Goal: Information Seeking & Learning: Find specific fact

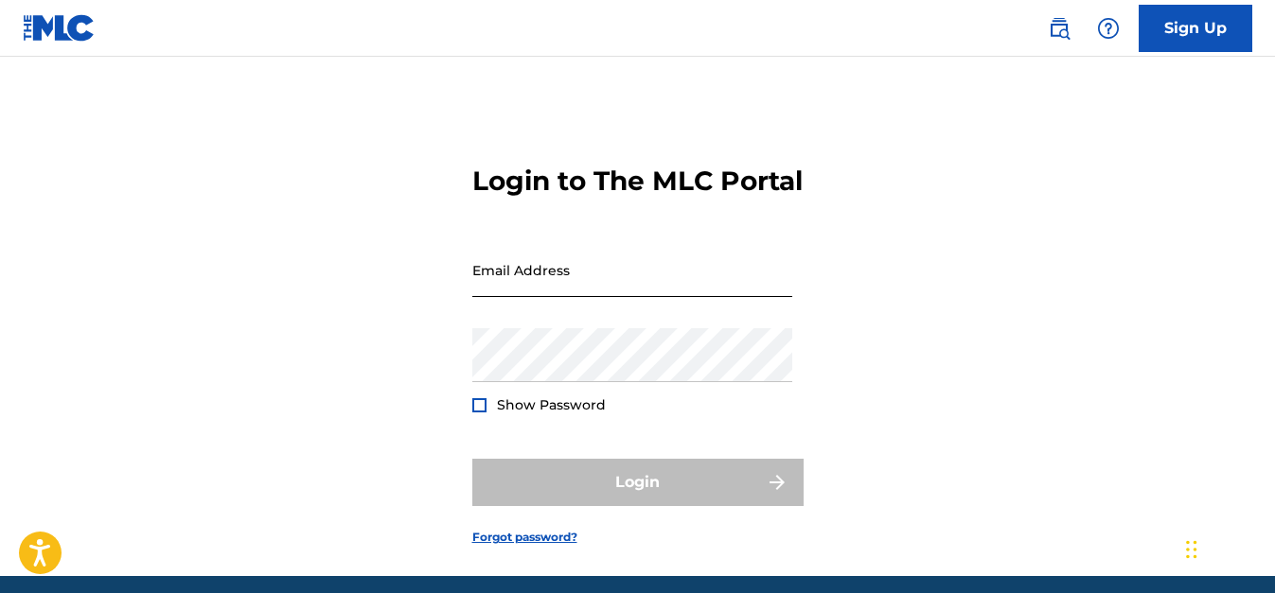
click at [538, 297] on input "Email Address" at bounding box center [632, 270] width 320 height 54
type input "[PERSON_NAME][EMAIL_ADDRESS][PERSON_NAME][DOMAIN_NAME]"
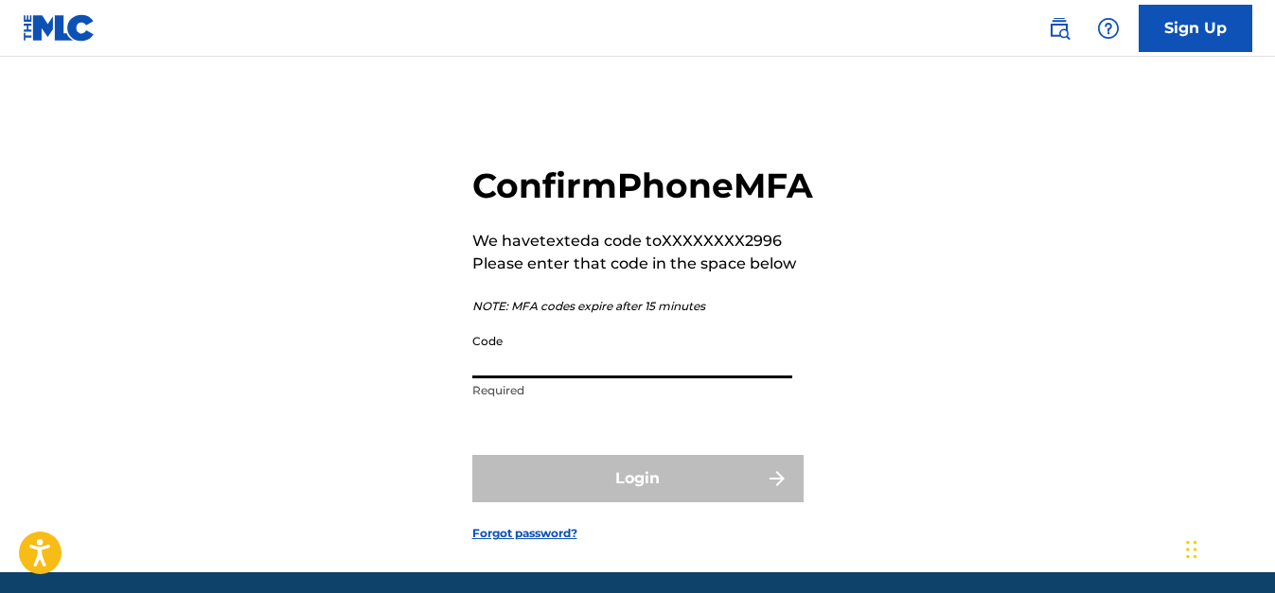
click at [615, 379] on input "Code" at bounding box center [632, 352] width 320 height 54
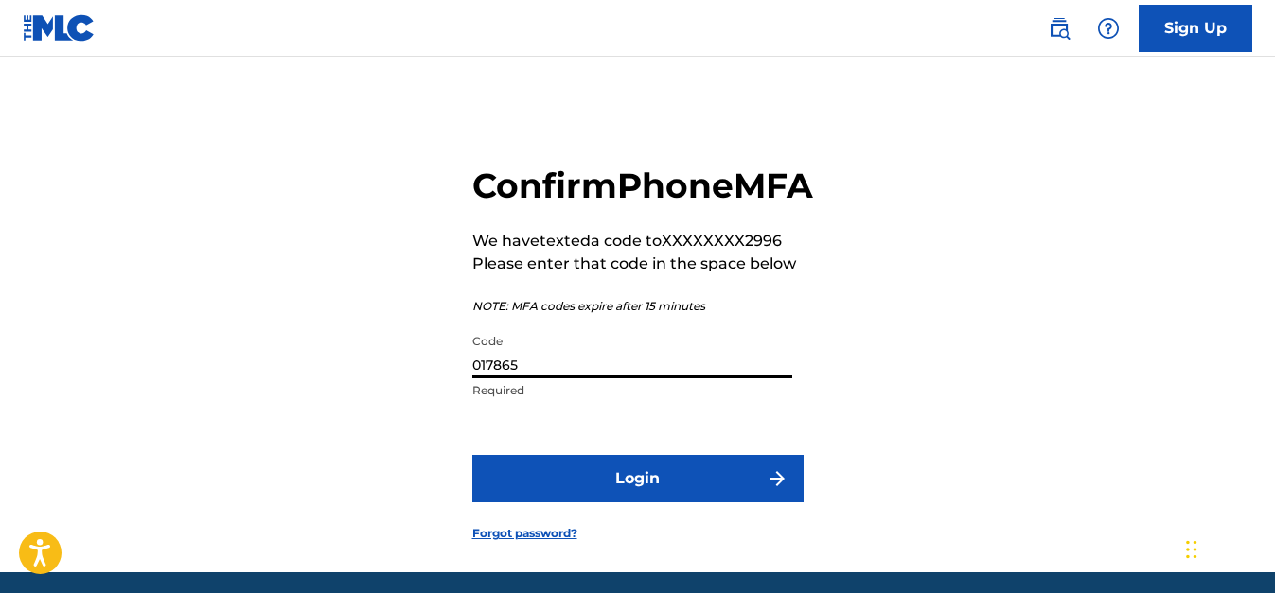
type input "017865"
click at [1231, 397] on div "Confirm Phone MFA We have texted a code to XXXXXXXX2996 Please enter that code …" at bounding box center [637, 338] width 1275 height 468
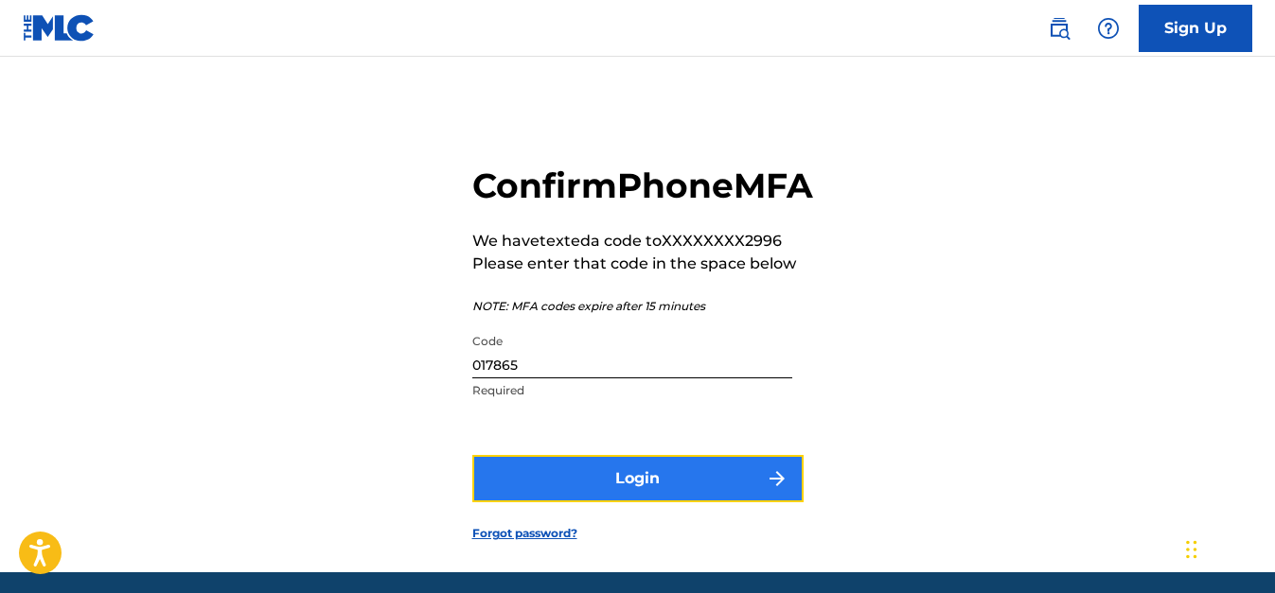
click at [583, 503] on button "Login" at bounding box center [637, 478] width 331 height 47
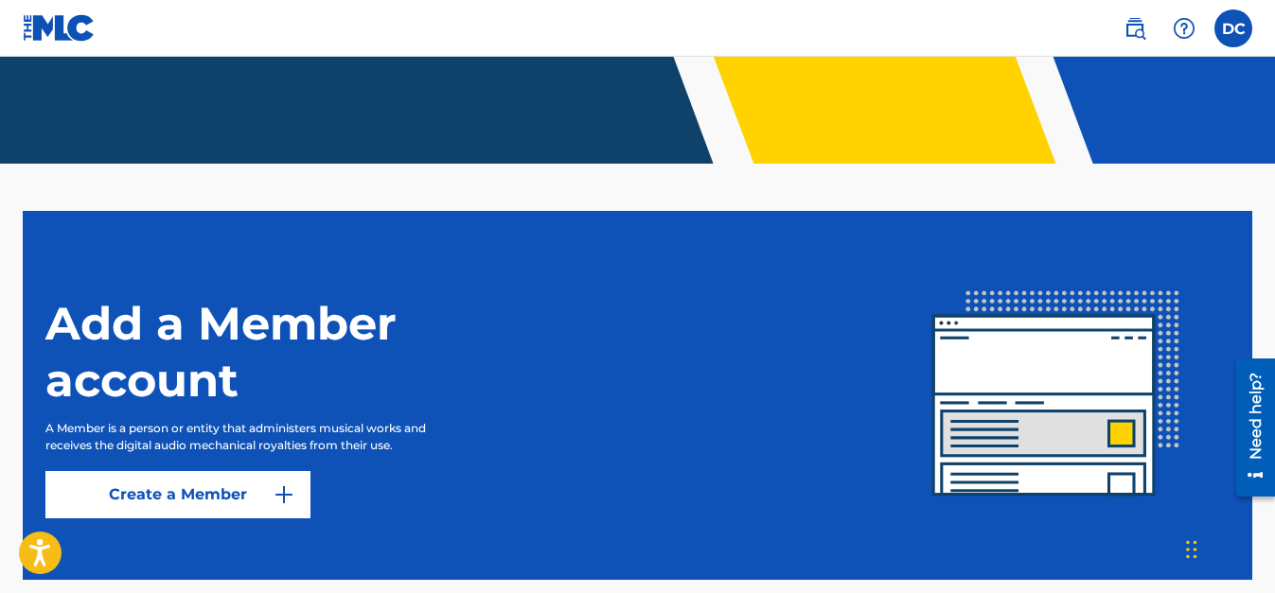
scroll to position [409, 0]
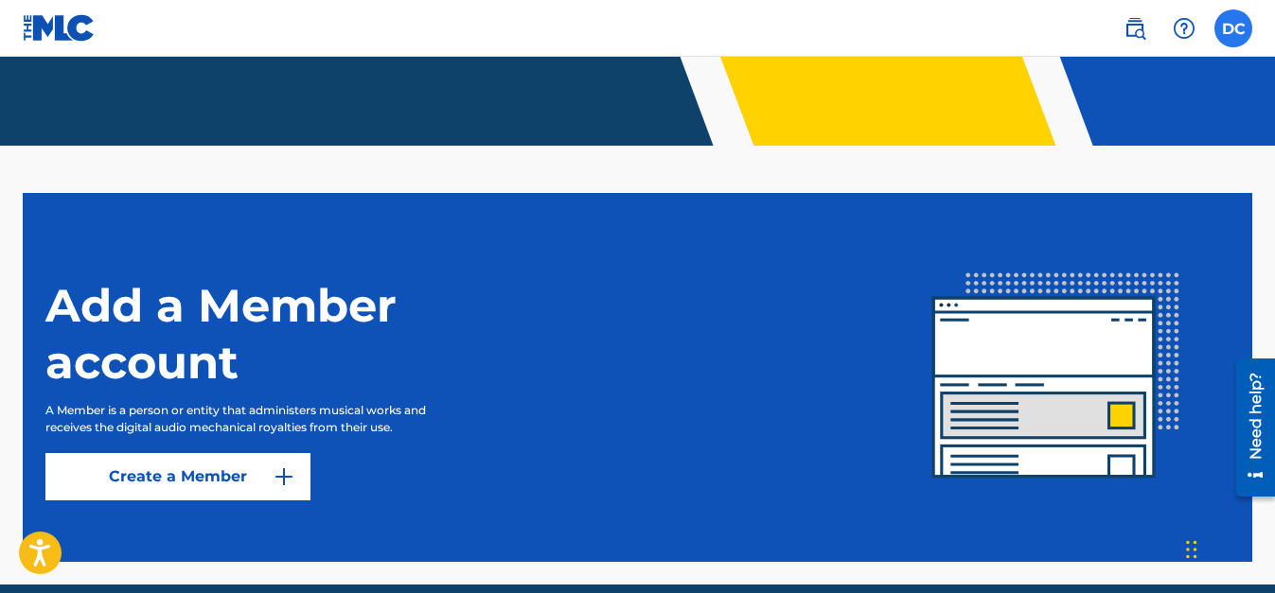
click at [1234, 41] on label at bounding box center [1233, 28] width 38 height 38
click at [1233, 28] on input "DC [PERSON_NAME] [PERSON_NAME][EMAIL_ADDRESS][PERSON_NAME][DOMAIN_NAME] Notific…" at bounding box center [1233, 28] width 0 height 0
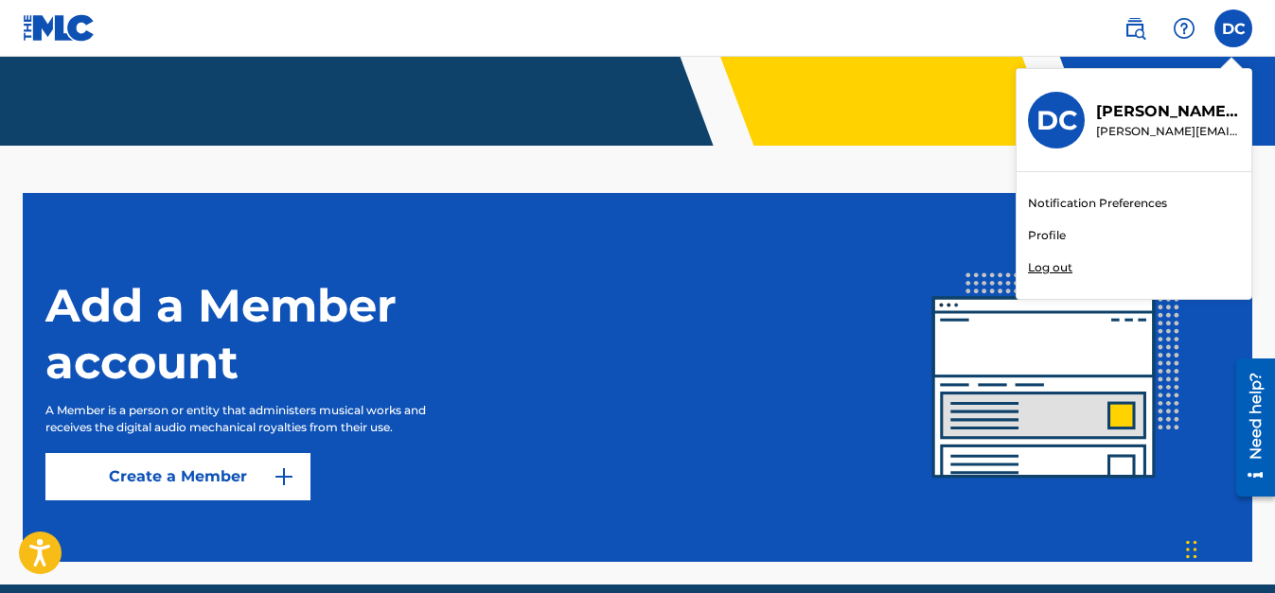
click at [1045, 233] on link "Profile" at bounding box center [1047, 235] width 38 height 17
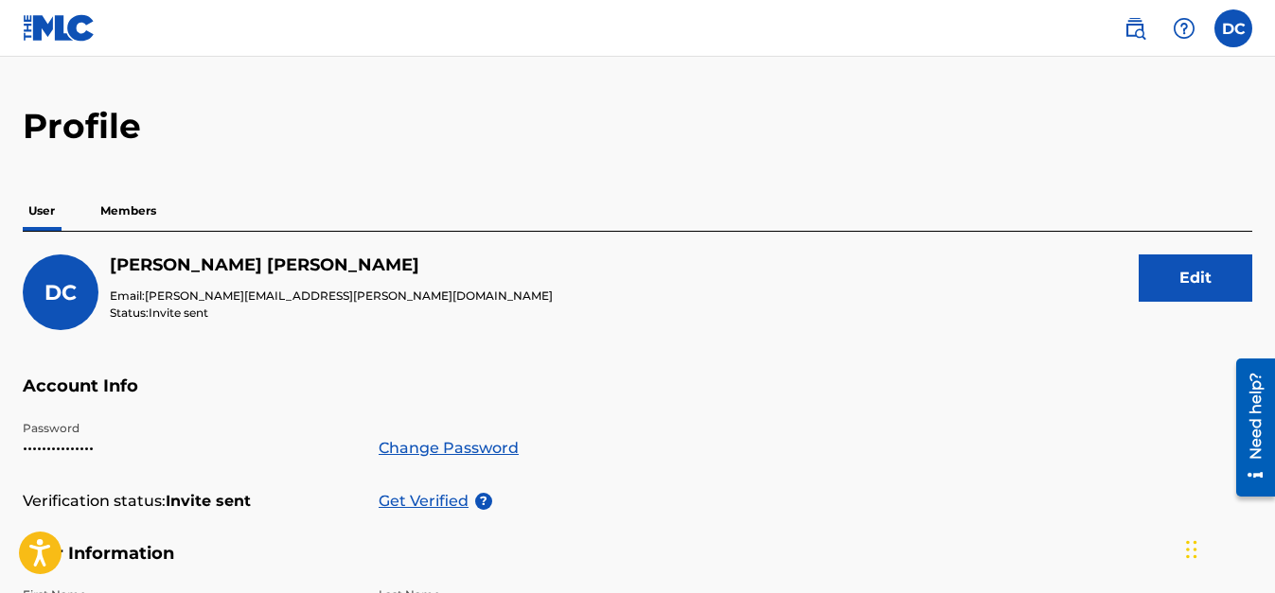
scroll to position [42, 0]
click at [117, 213] on p "Members" at bounding box center [128, 212] width 67 height 40
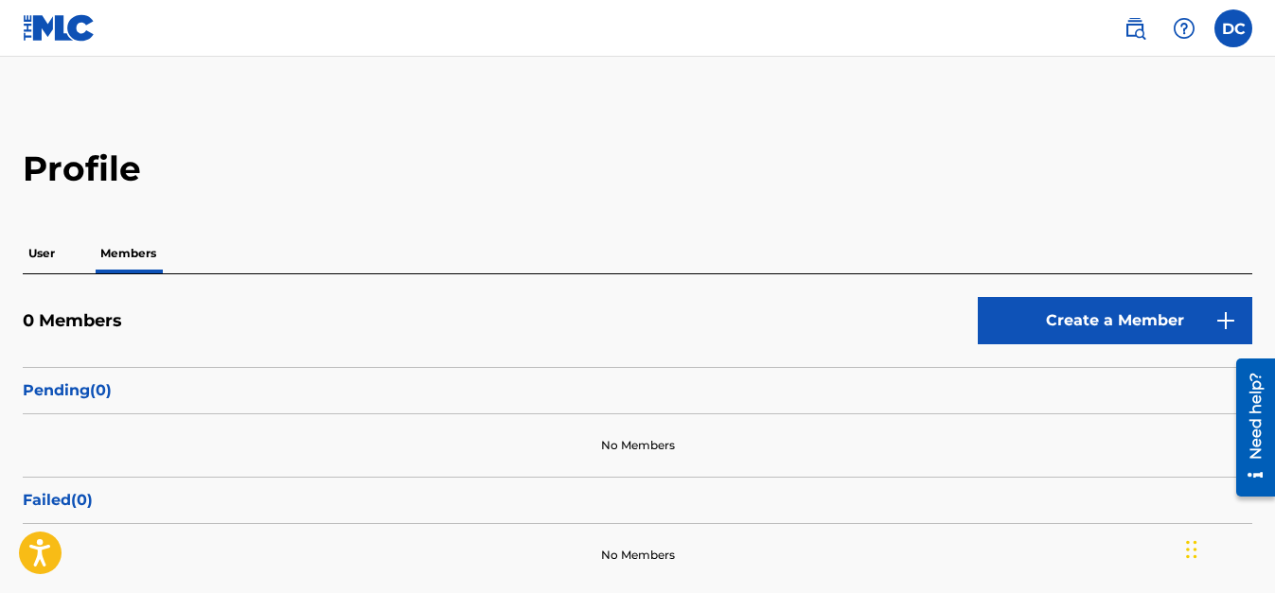
click at [53, 256] on p "User" at bounding box center [42, 254] width 38 height 40
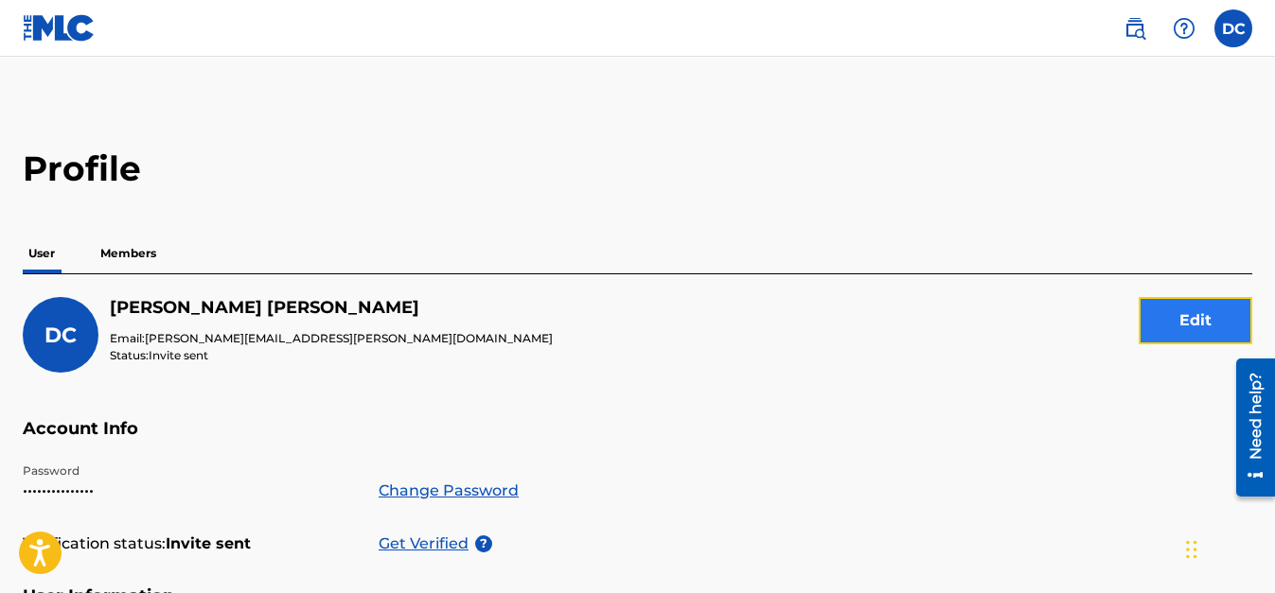
click at [1182, 310] on button "Edit" at bounding box center [1195, 320] width 114 height 47
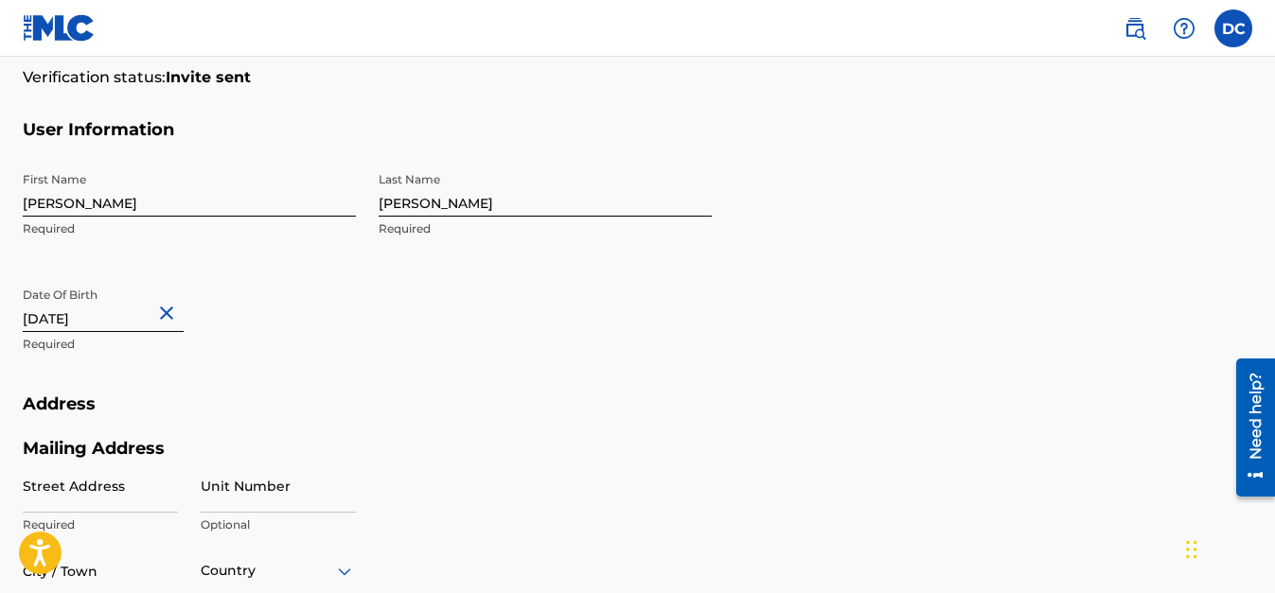
scroll to position [481, 0]
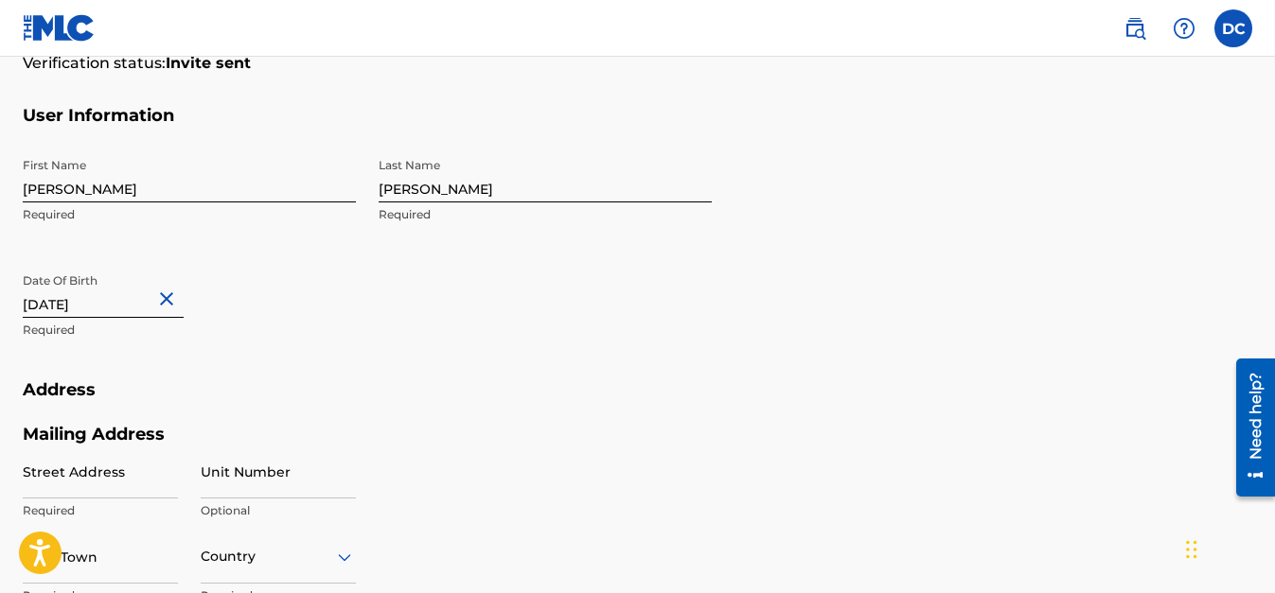
click at [184, 291] on button "Close" at bounding box center [169, 299] width 28 height 58
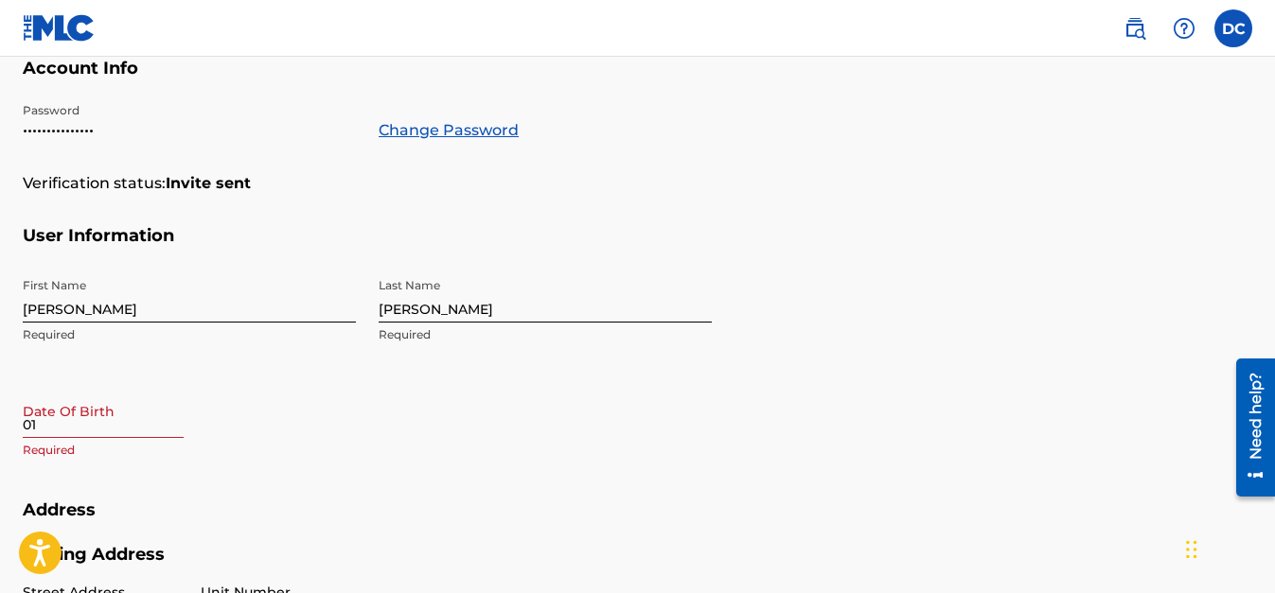
scroll to position [361, 0]
type input "[DATE]"
select select "8"
select select "2025"
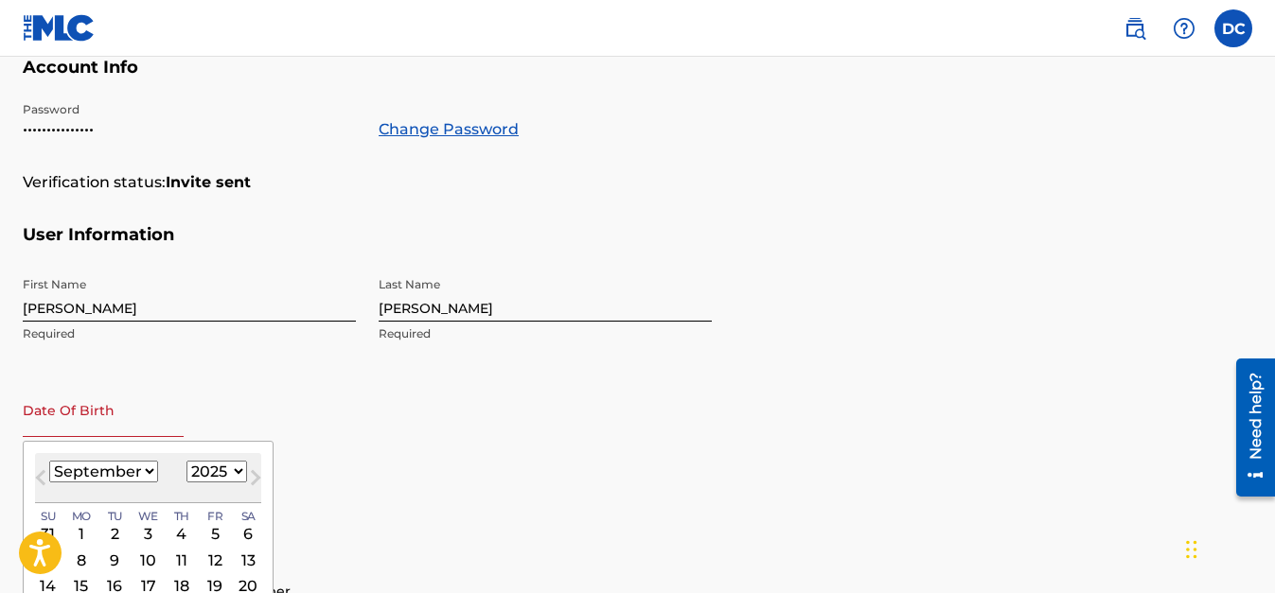
click at [84, 421] on input "text" at bounding box center [103, 410] width 161 height 54
select select "0"
click option "January" at bounding box center [0, 0] width 0 height 0
click at [186, 461] on select "1899 1900 1901 1902 1903 1904 1905 1906 1907 1908 1909 1910 1911 1912 1913 1914…" at bounding box center [216, 472] width 61 height 22
select select "1972"
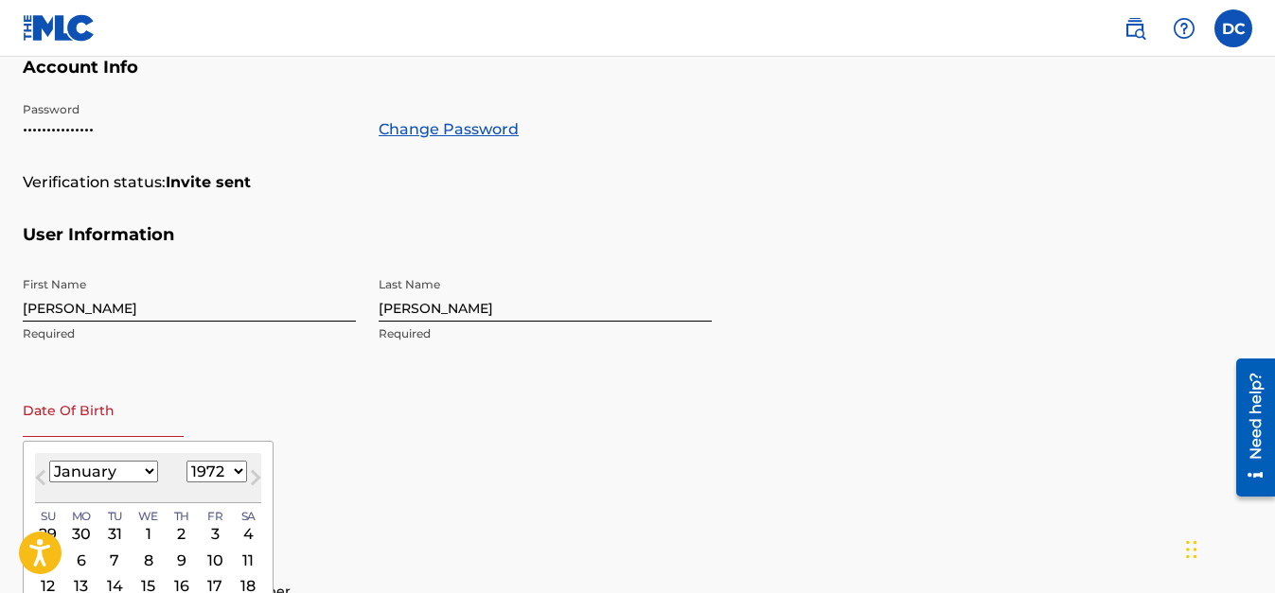
click option "1972" at bounding box center [0, 0] width 0 height 0
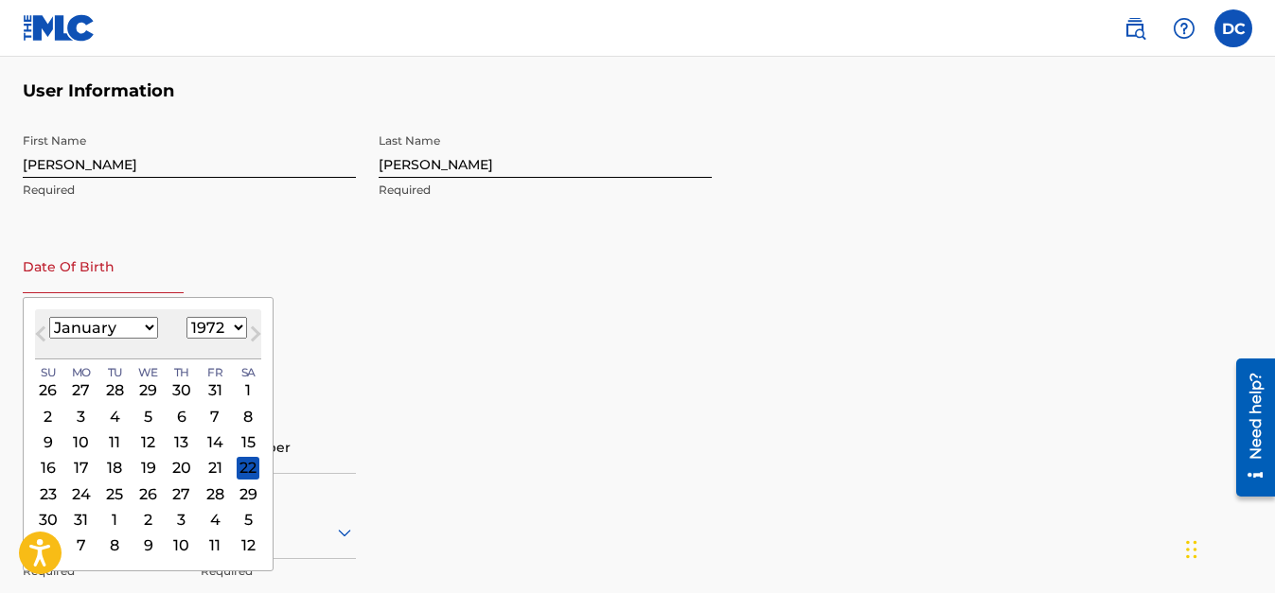
scroll to position [517, 0]
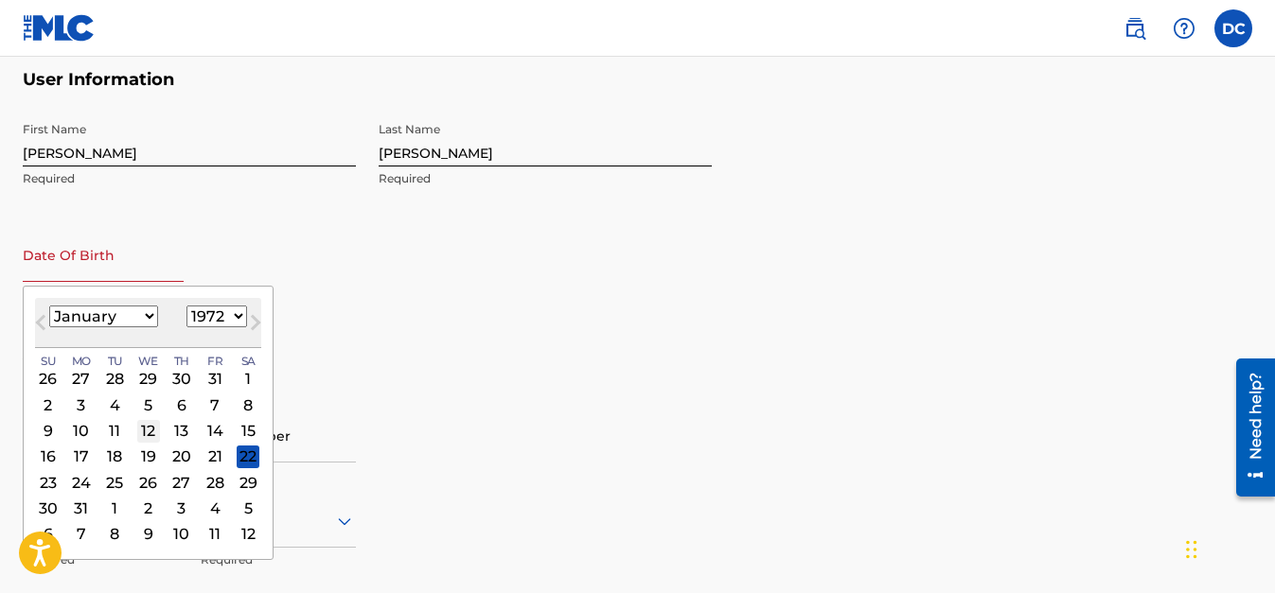
click at [150, 430] on div "12" at bounding box center [148, 431] width 23 height 23
type input "[DATE]"
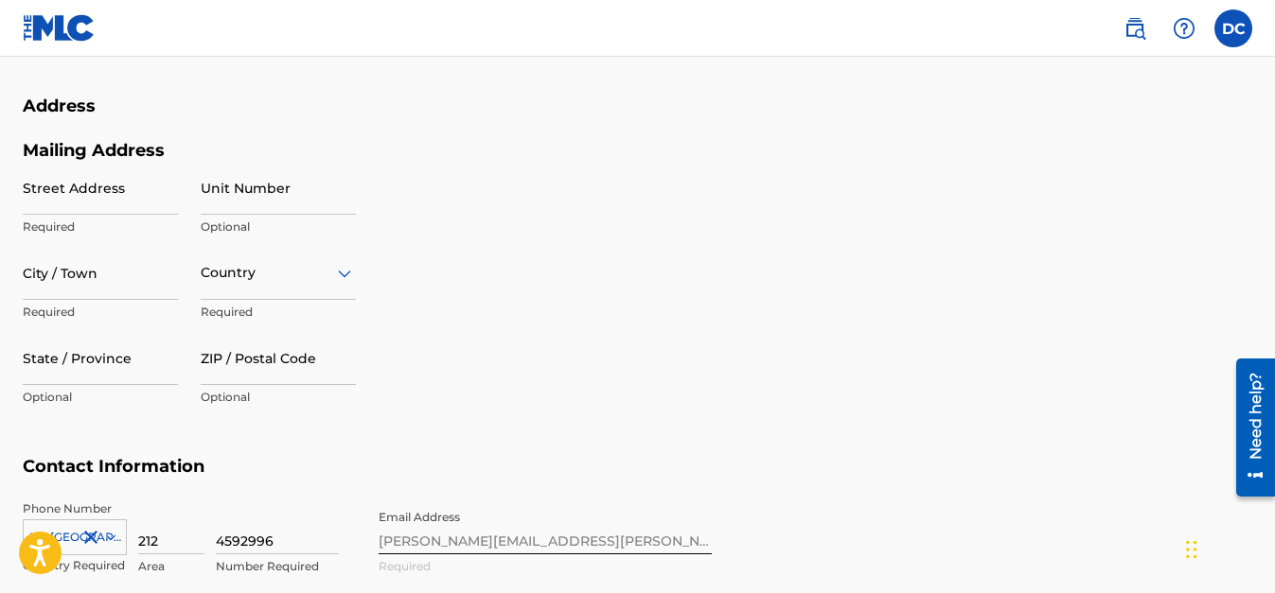
scroll to position [777, 0]
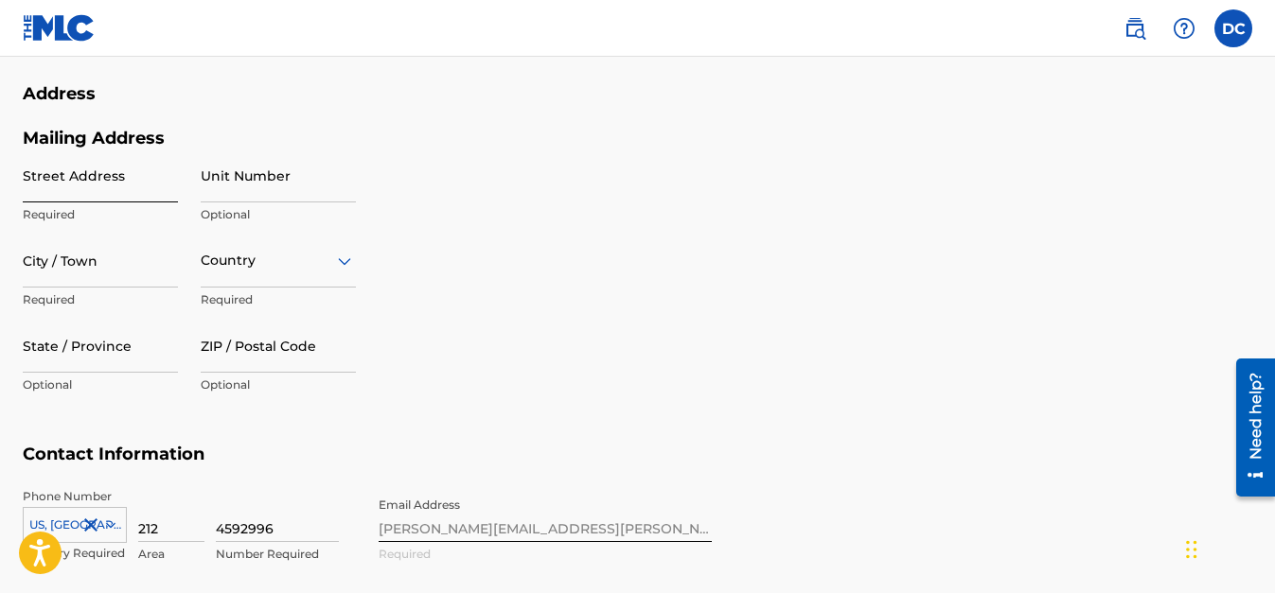
click at [86, 173] on input "Street Address" at bounding box center [100, 176] width 155 height 54
type input "[STREET_ADDRESS]"
type input "(Optional)"
type input "US"
type input "AZ"
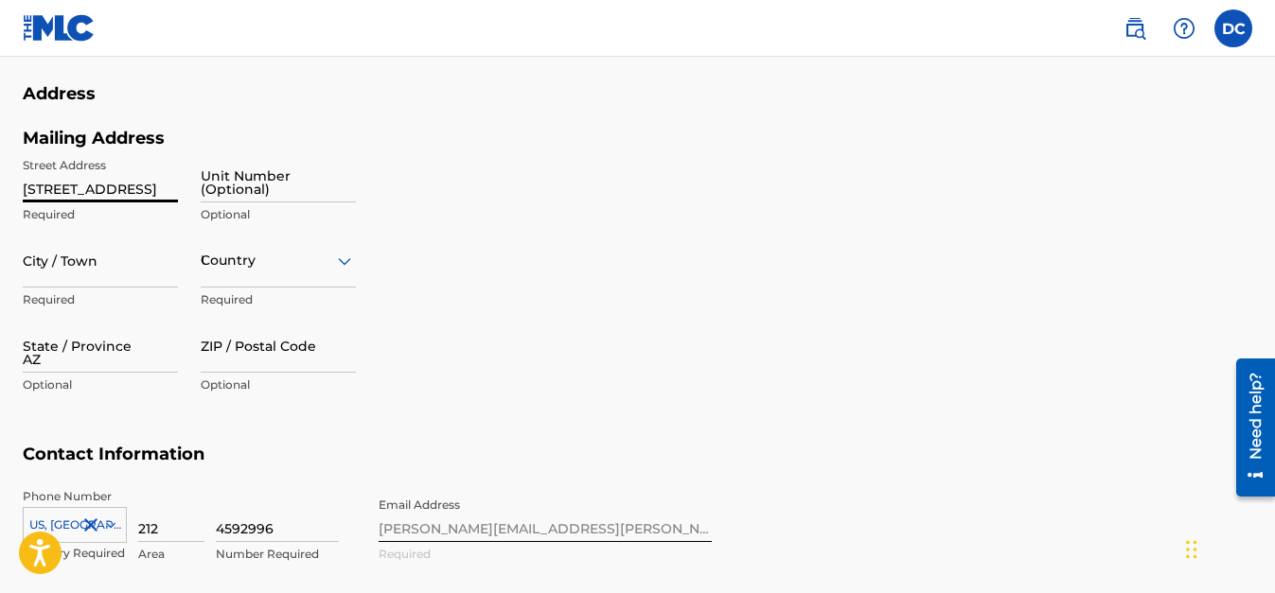
type input "857020609"
type input "212"
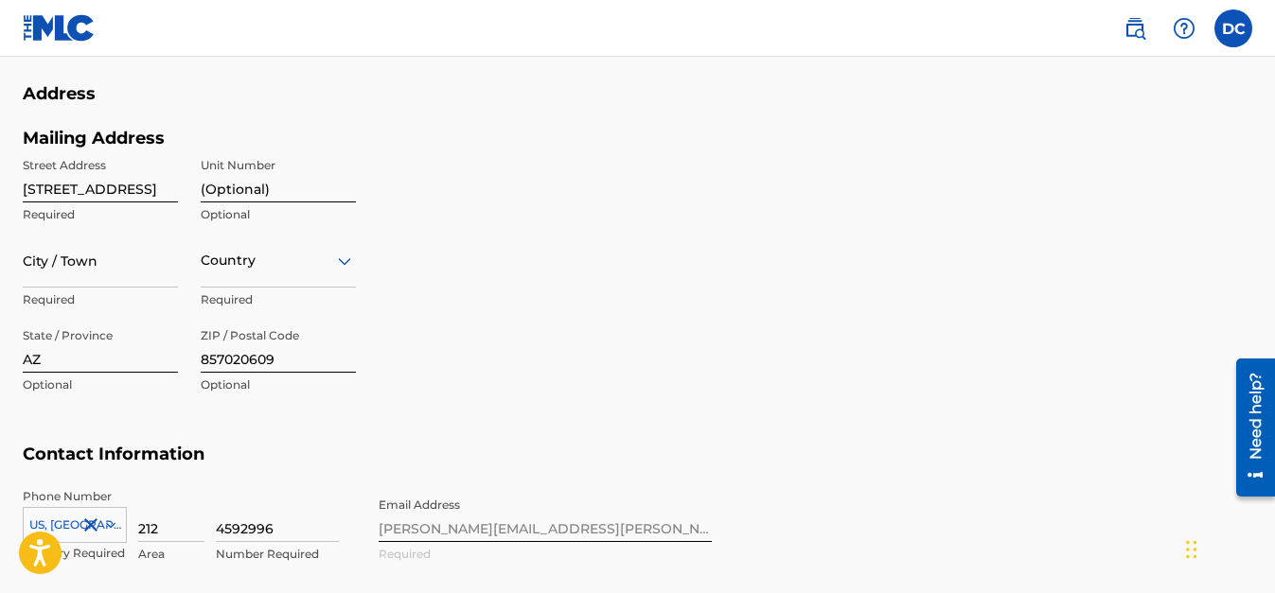
type input "US"
type input "212"
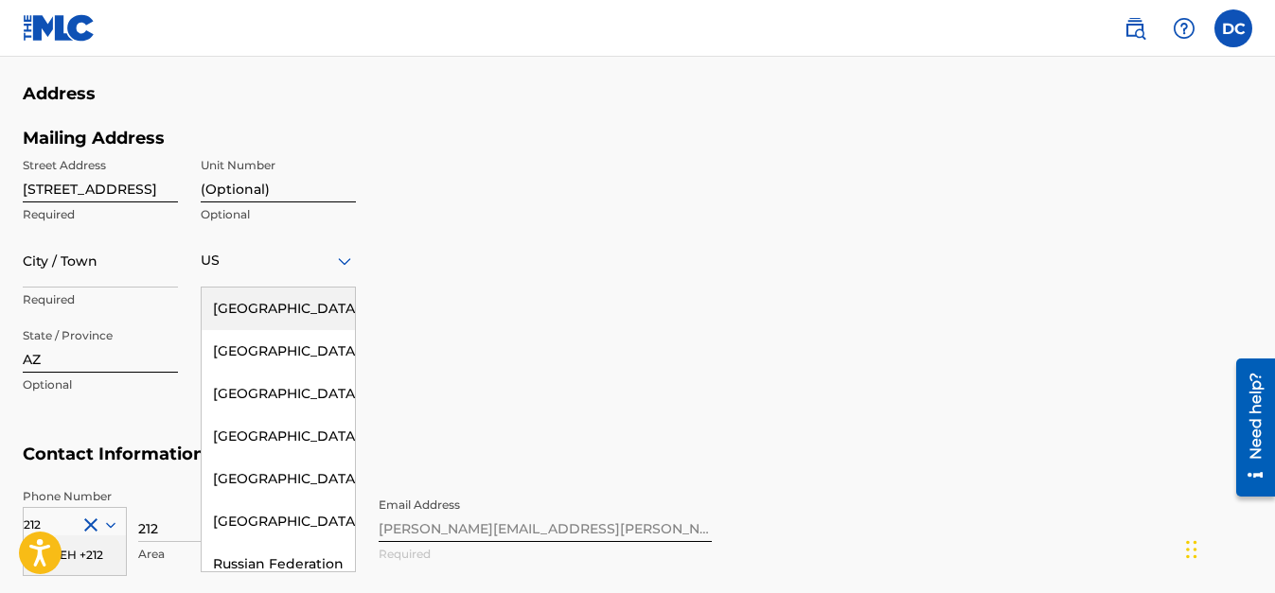
click at [492, 217] on div "Mailing Address Street Address [STREET_ADDRESS] Required Unit Number (Optional)…" at bounding box center [367, 286] width 689 height 317
click at [250, 185] on input "(Optional)" at bounding box center [278, 176] width 155 height 54
drag, startPoint x: 301, startPoint y: 184, endPoint x: 116, endPoint y: 181, distance: 184.6
click at [201, 181] on input "(Optional)" at bounding box center [278, 176] width 155 height 54
type input "#609"
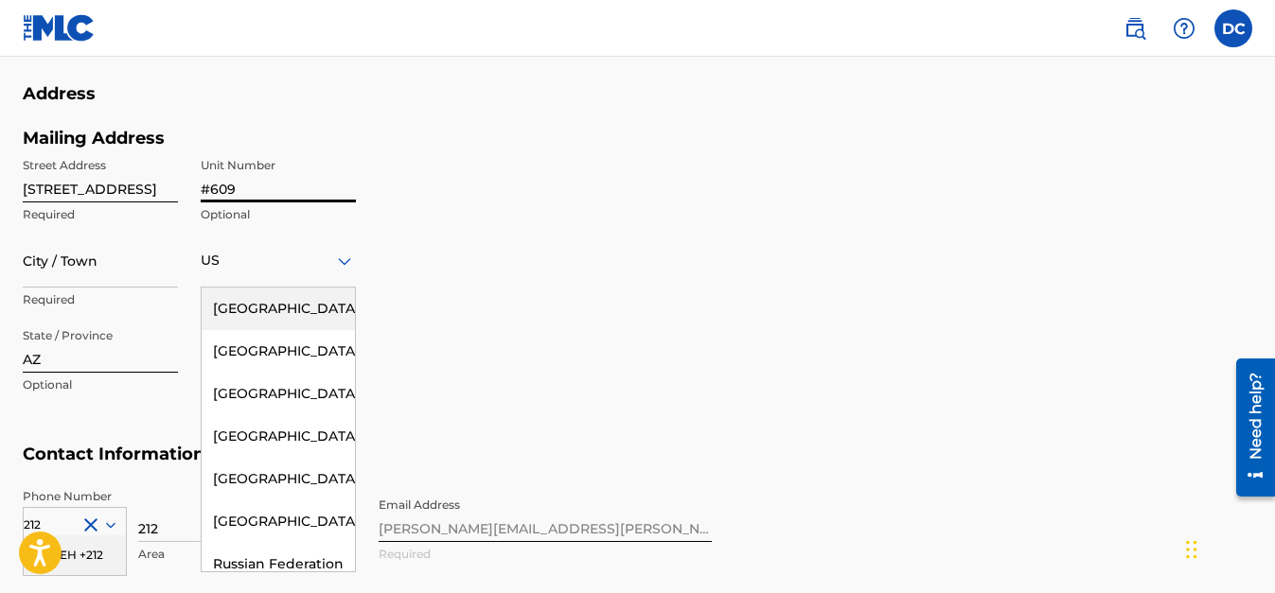
click at [131, 186] on input "[STREET_ADDRESS]" at bounding box center [100, 176] width 155 height 54
type input "[STREET_ADDRESS]"
click at [504, 214] on div "Mailing Address Street Address [STREET_ADDRESS] Optional City / Town Required […" at bounding box center [367, 286] width 689 height 317
click at [103, 259] on input "City / Town" at bounding box center [100, 261] width 155 height 54
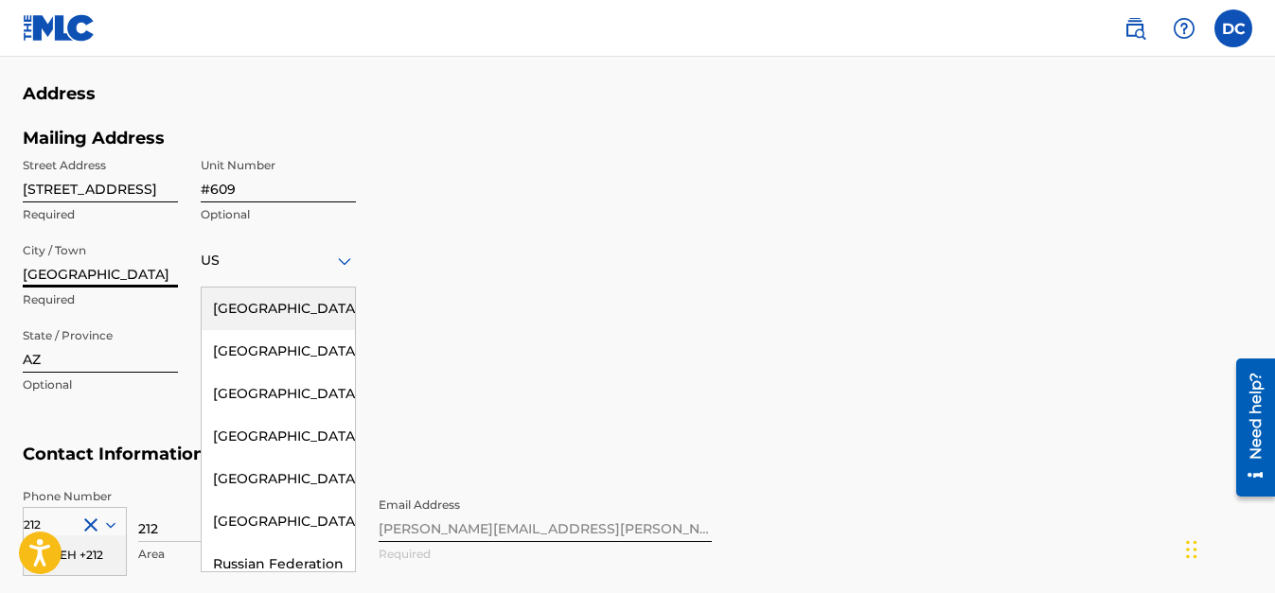
type input "[GEOGRAPHIC_DATA]"
type input "un"
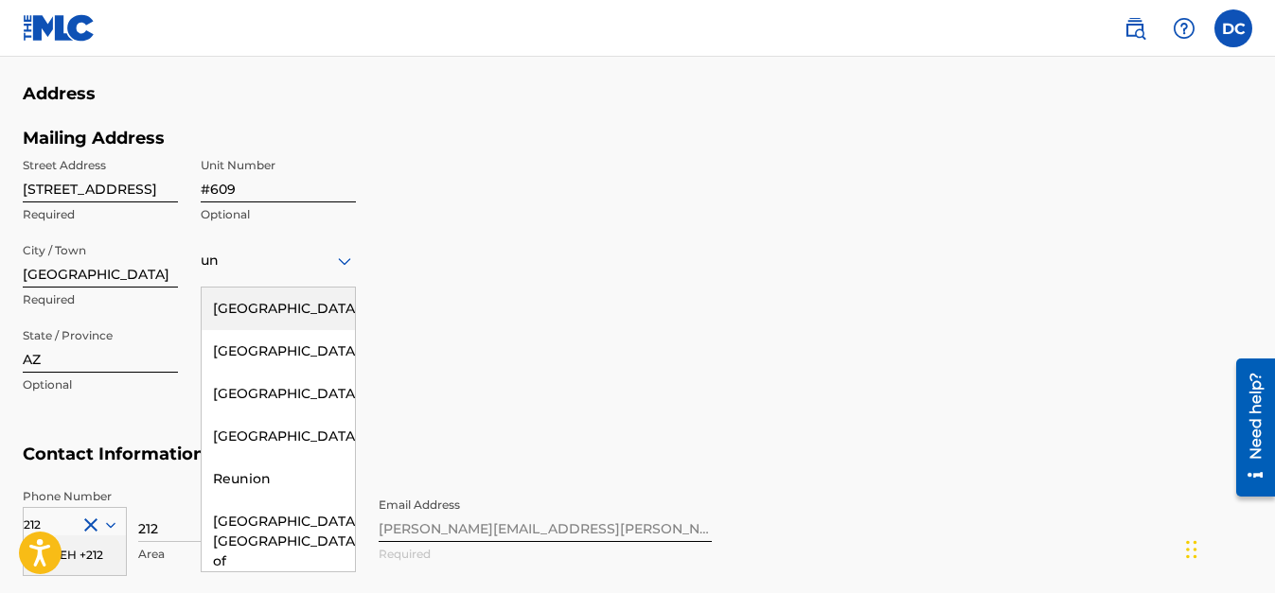
click at [303, 292] on div "[GEOGRAPHIC_DATA]" at bounding box center [278, 309] width 153 height 43
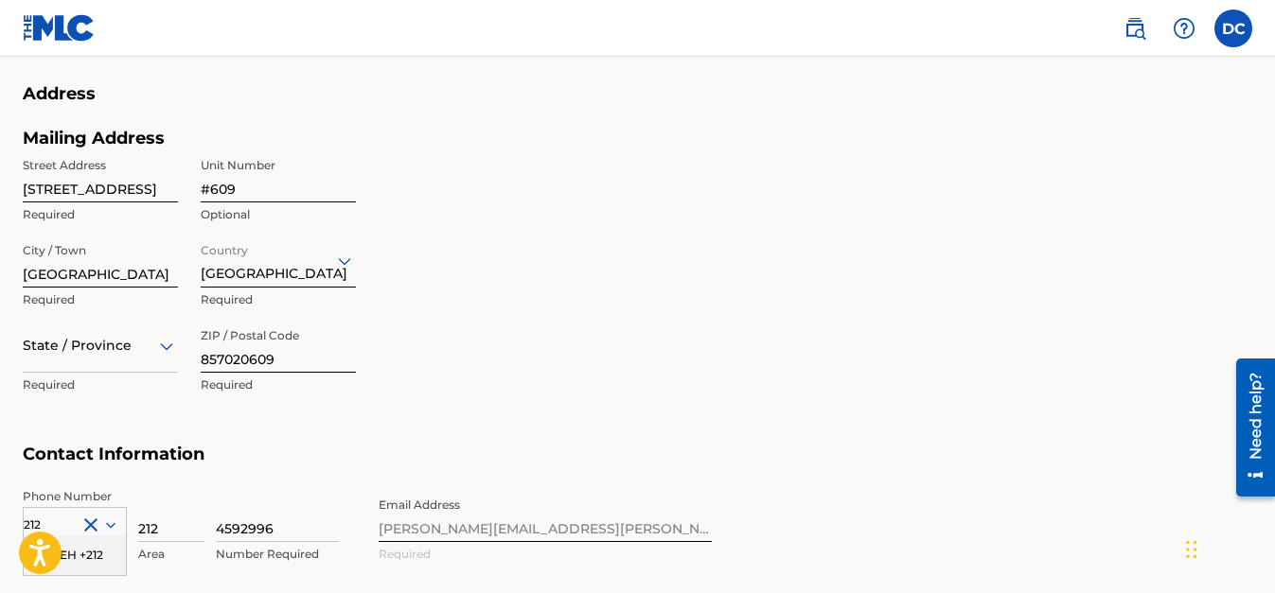
scroll to position [841, 0]
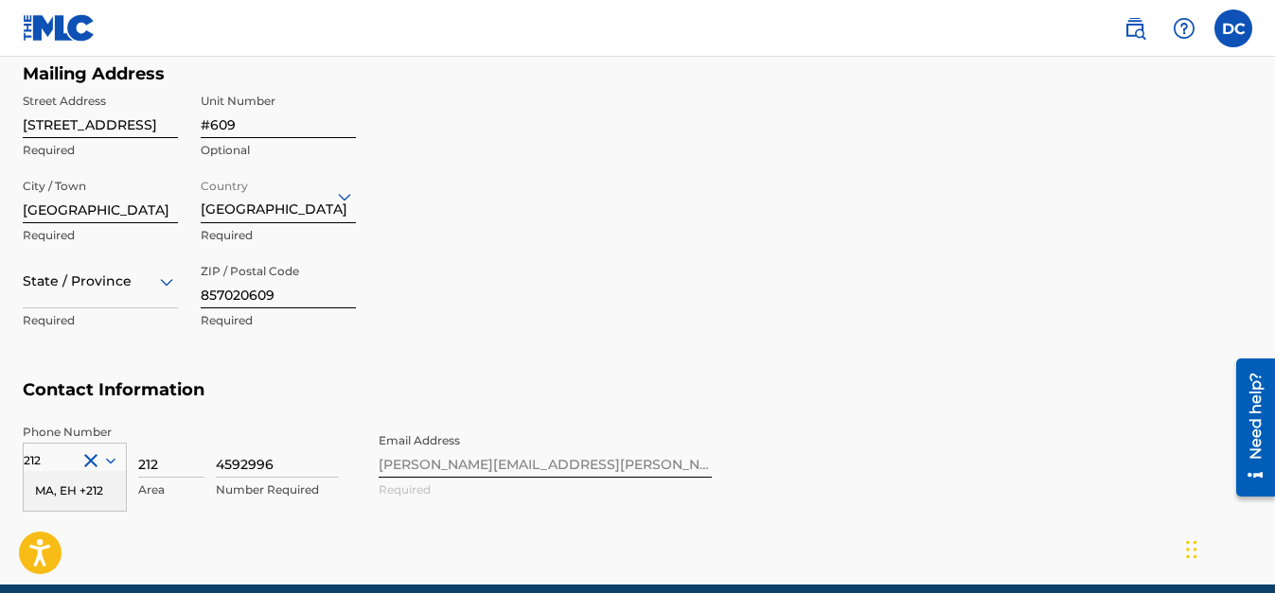
click at [132, 309] on div "State / Province" at bounding box center [100, 282] width 155 height 54
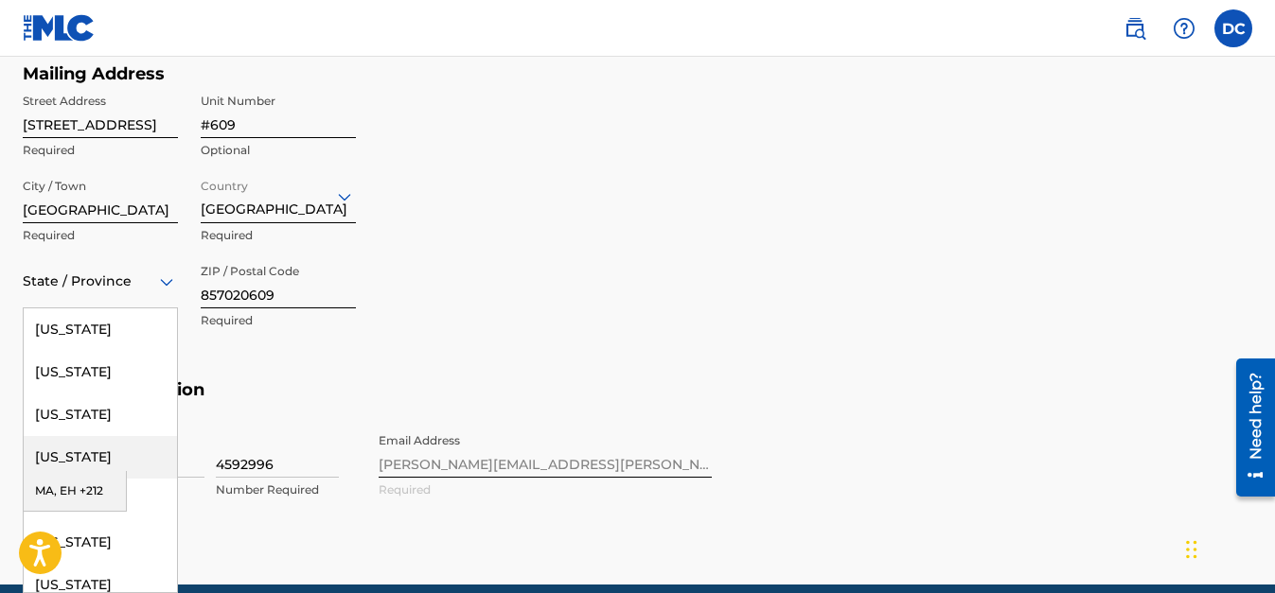
click at [75, 459] on div "[US_STATE]" at bounding box center [100, 457] width 153 height 43
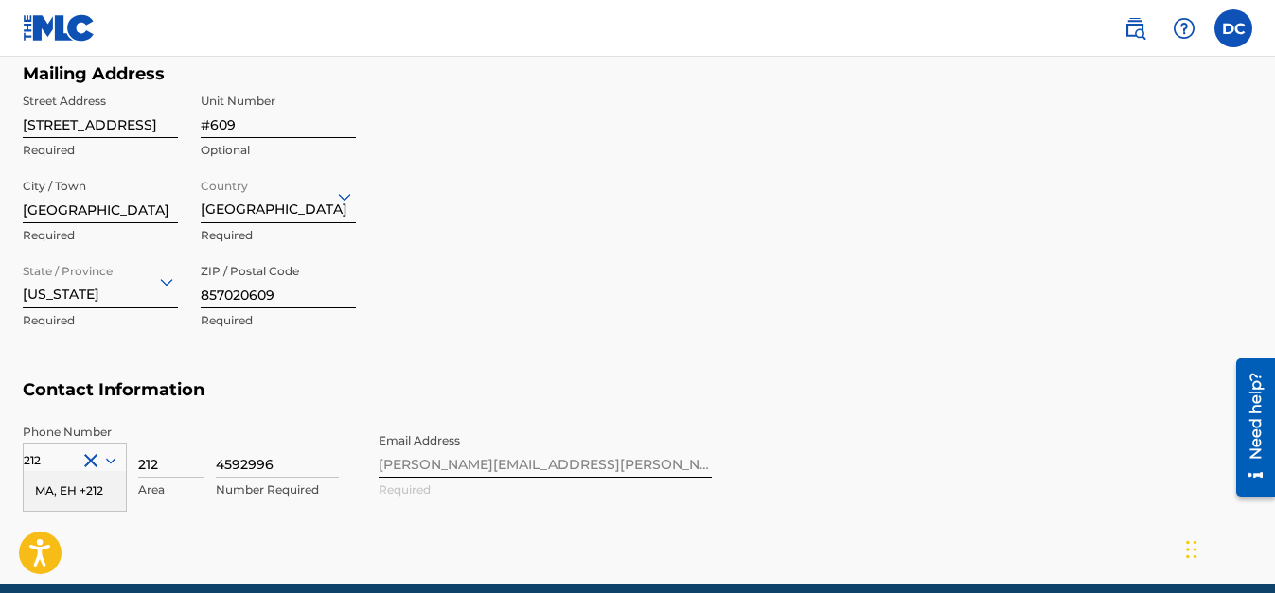
click at [513, 272] on div "Mailing Address Street Address [STREET_ADDRESS] Optional City / Town [GEOGRAPHI…" at bounding box center [367, 221] width 689 height 317
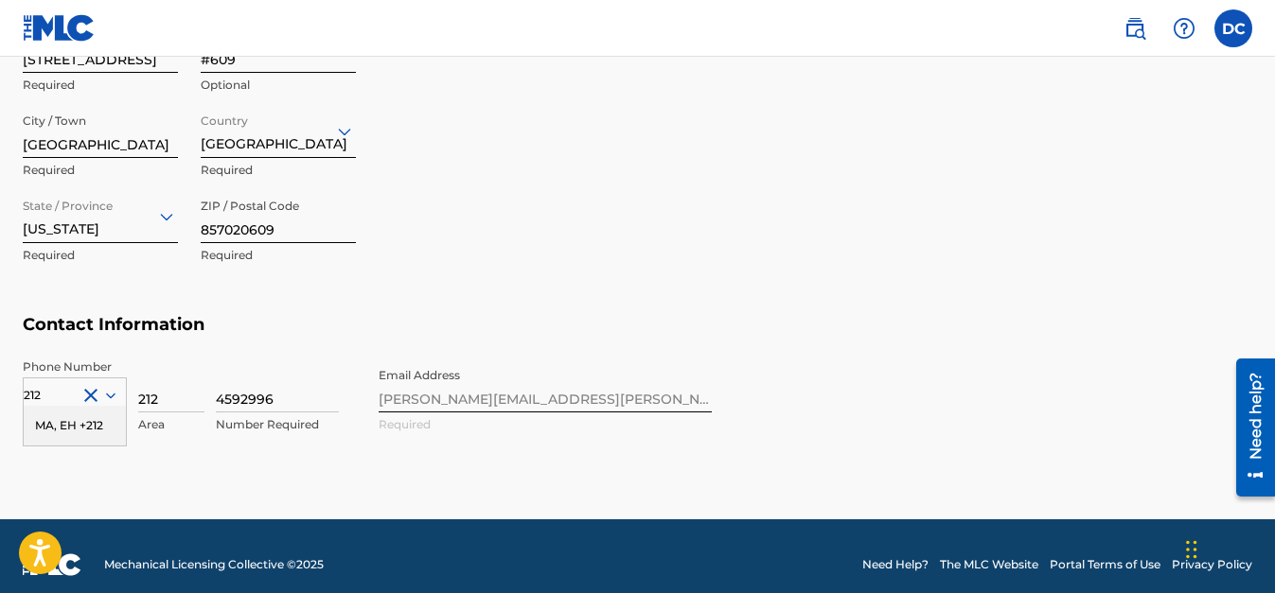
scroll to position [924, 0]
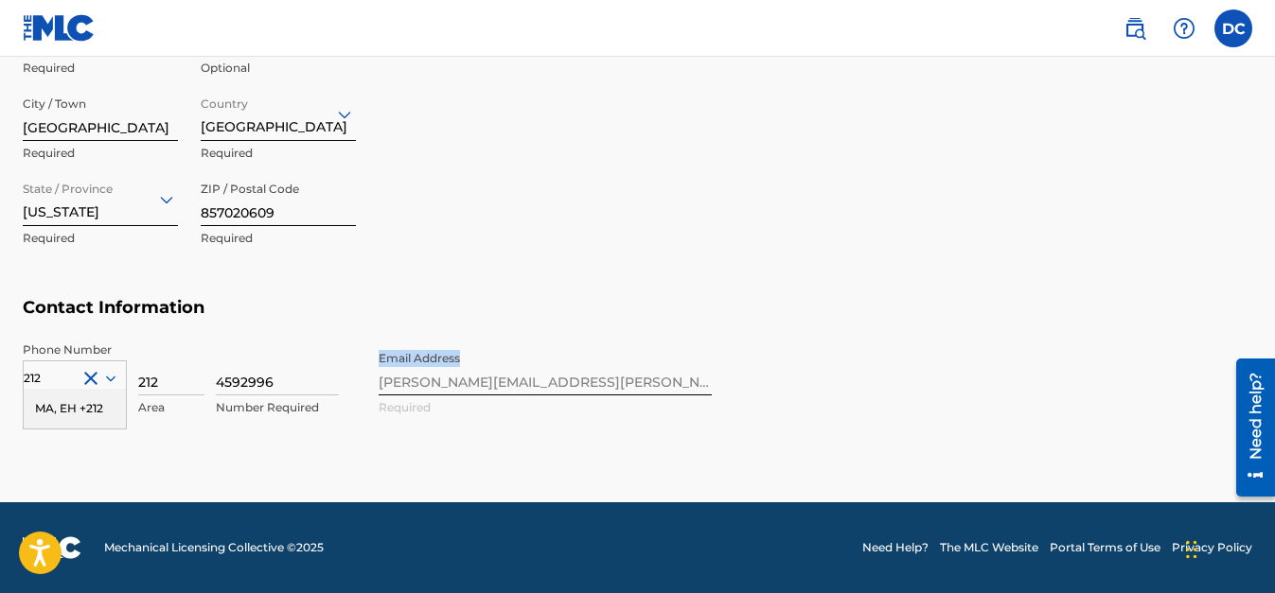
click at [492, 381] on div "Phone Number [GEOGRAPHIC_DATA] +212 Country Required 212 Area 4592996 Number Re…" at bounding box center [367, 399] width 689 height 115
click at [50, 382] on div "212" at bounding box center [75, 378] width 102 height 21
click at [73, 376] on div "Country" at bounding box center [75, 375] width 104 height 28
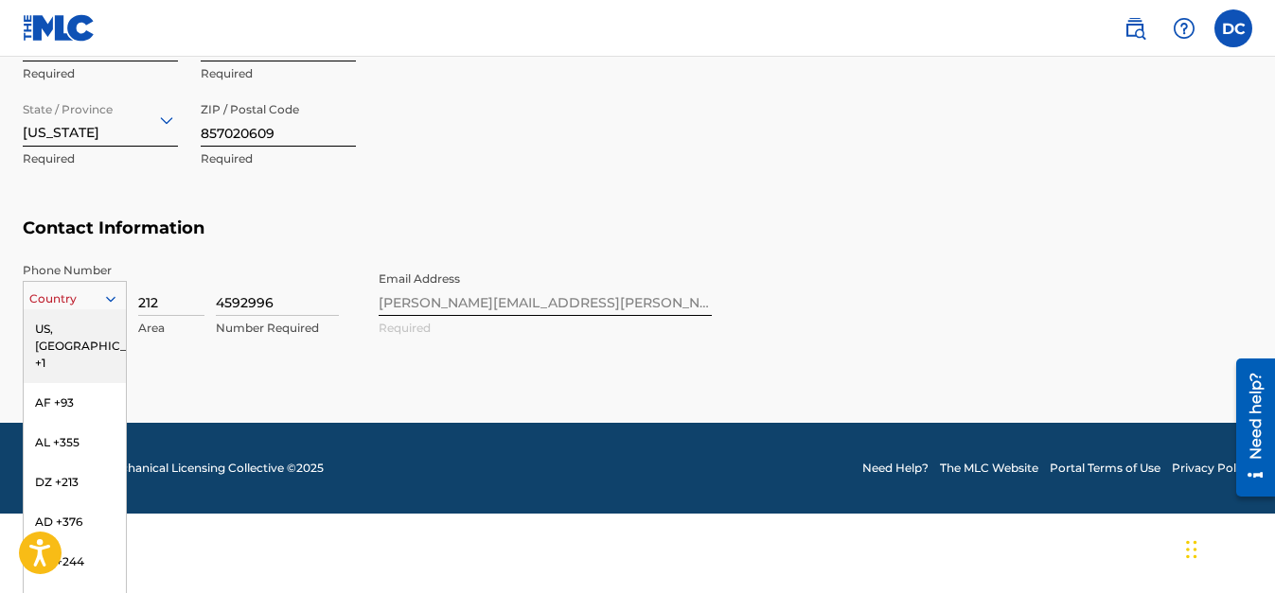
click at [75, 329] on div "US, [GEOGRAPHIC_DATA] +1" at bounding box center [75, 346] width 102 height 74
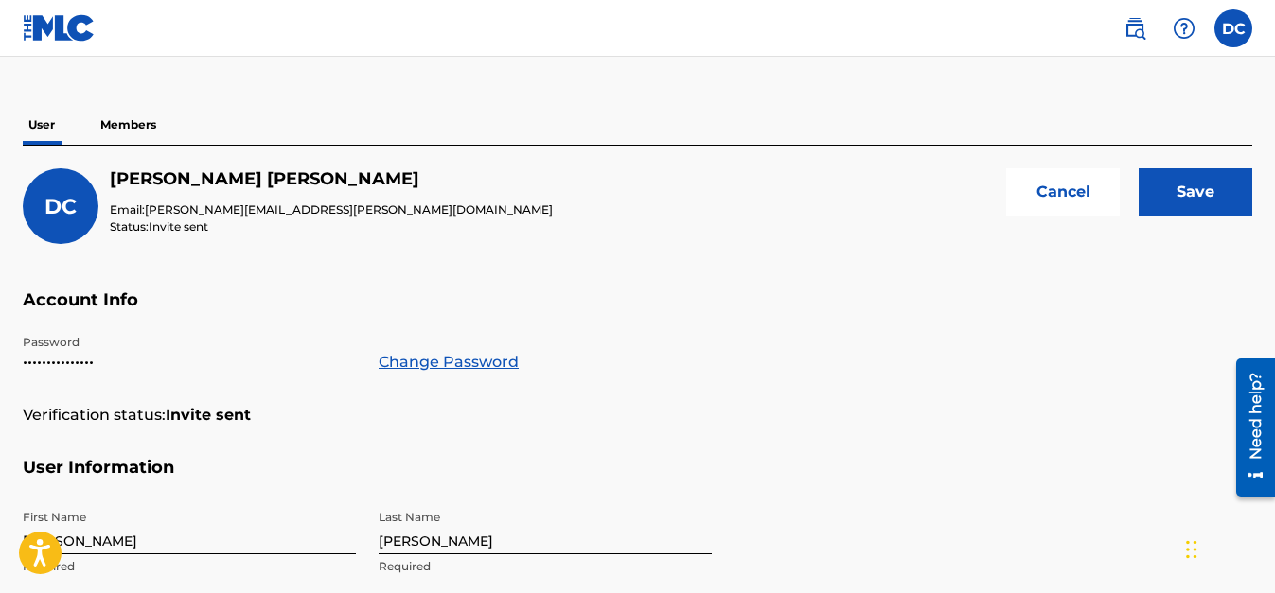
scroll to position [0, 0]
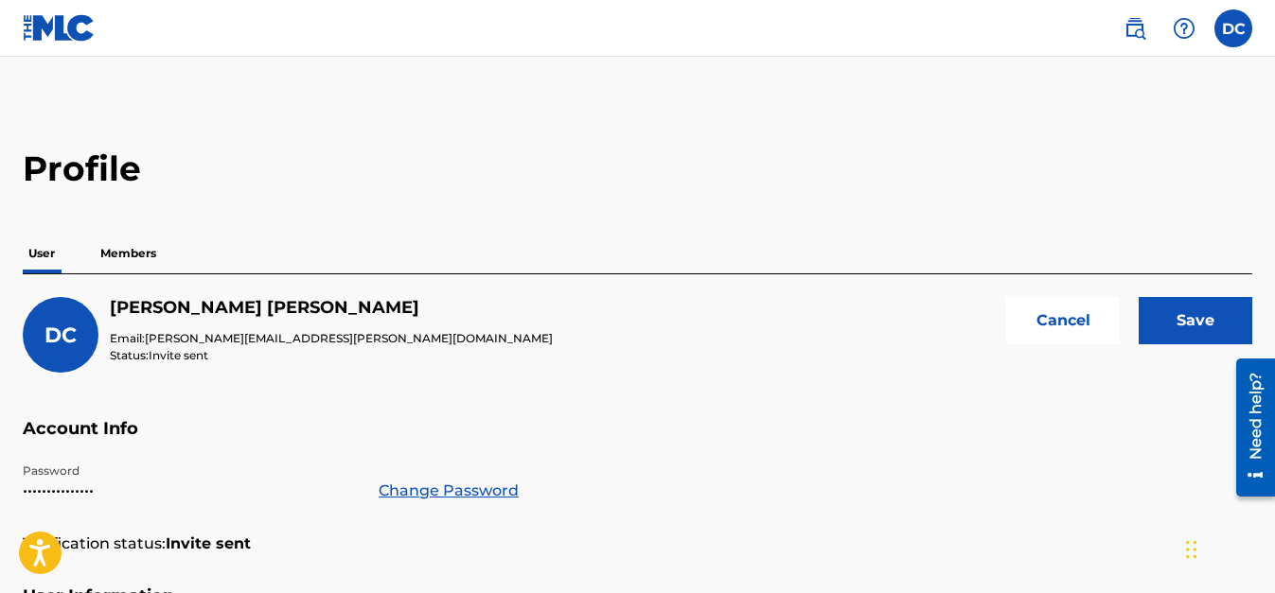
click at [1192, 319] on input "Save" at bounding box center [1195, 320] width 114 height 47
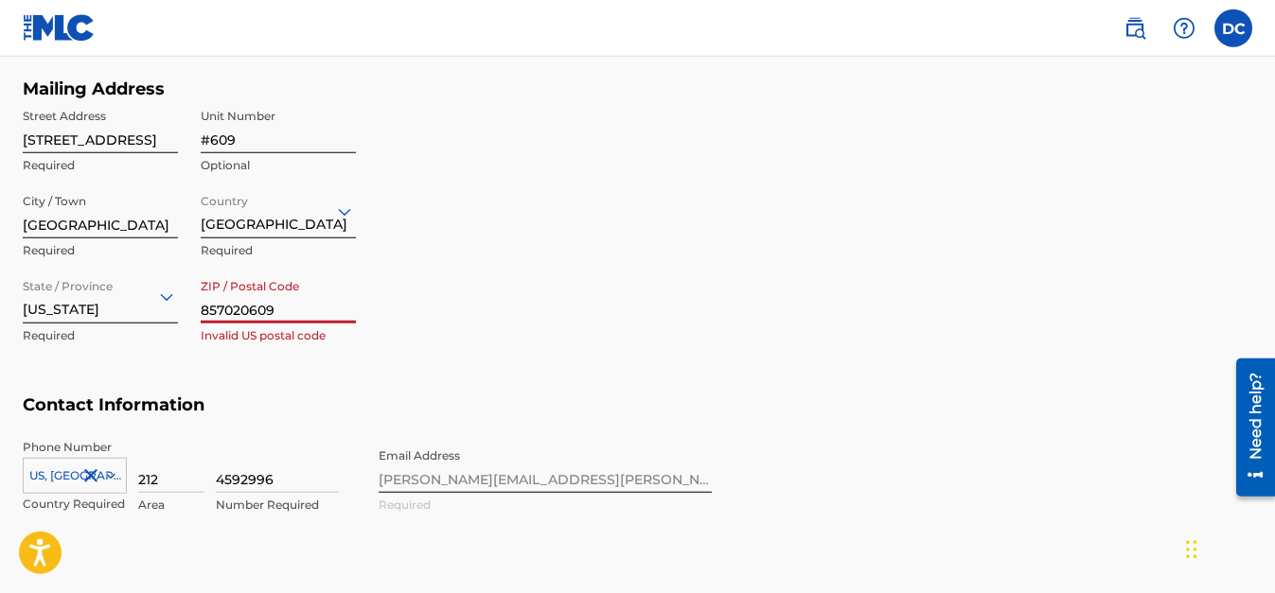
scroll to position [826, 0]
type input "85702"
click at [658, 241] on div "Mailing Address Street Address [STREET_ADDRESS] Optional City / Town [GEOGRAPHI…" at bounding box center [367, 237] width 689 height 317
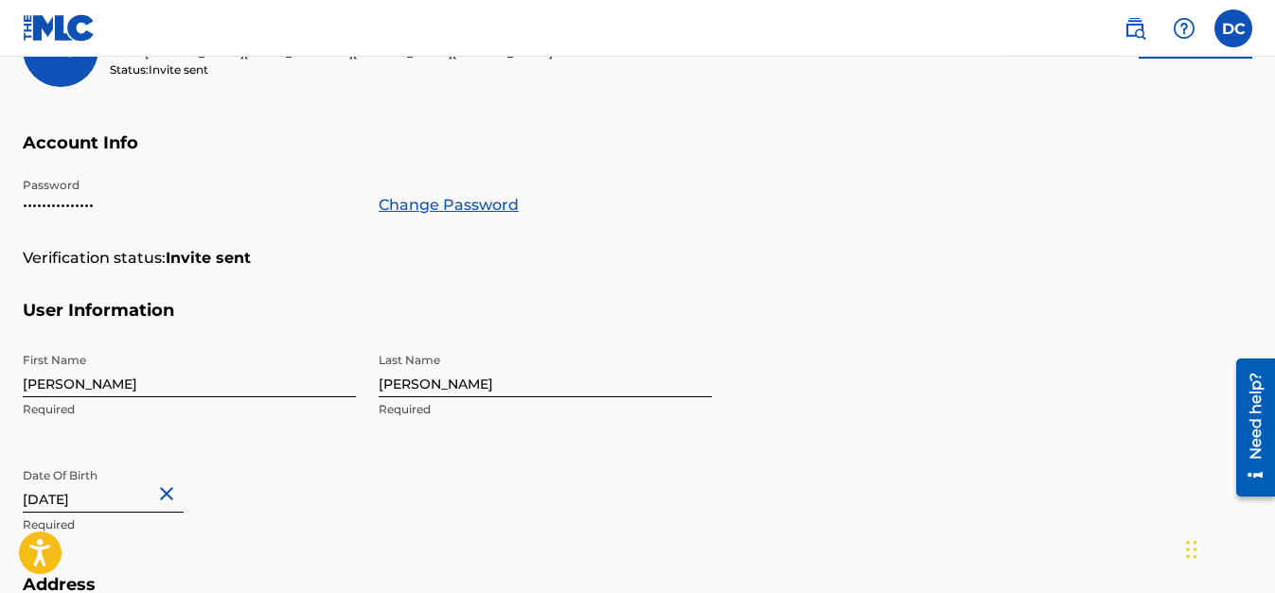
scroll to position [0, 0]
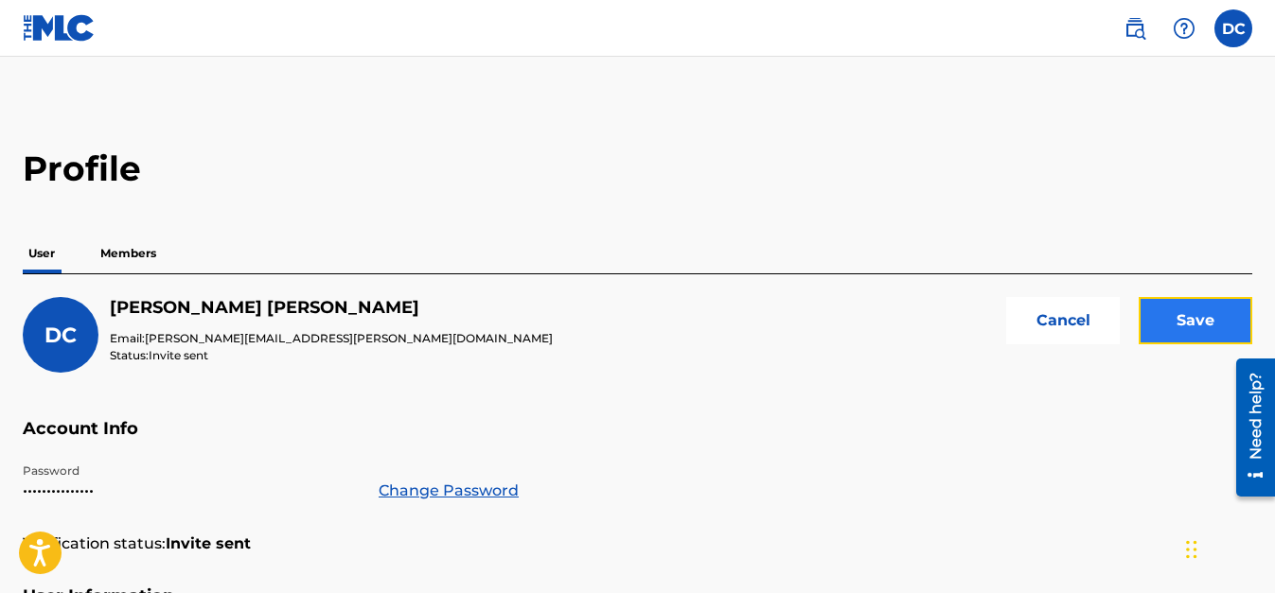
click at [1201, 327] on input "Save" at bounding box center [1195, 320] width 114 height 47
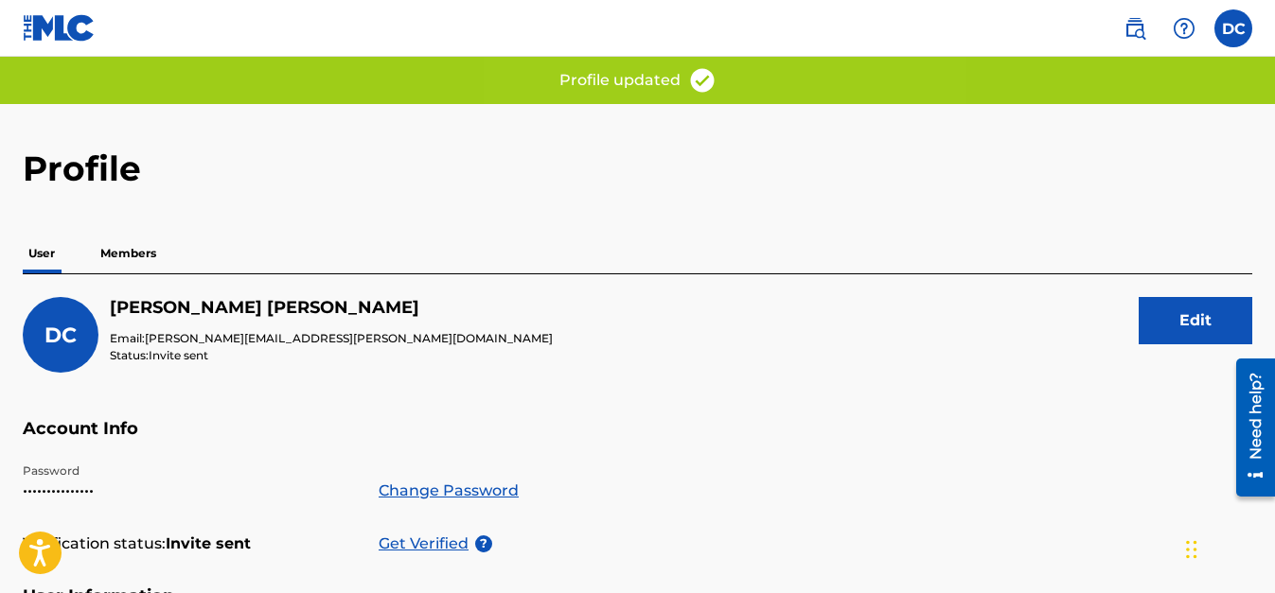
click at [649, 297] on div "DC [PERSON_NAME] Email: [PERSON_NAME][EMAIL_ADDRESS][PERSON_NAME][DOMAIN_NAME] …" at bounding box center [637, 357] width 1229 height 121
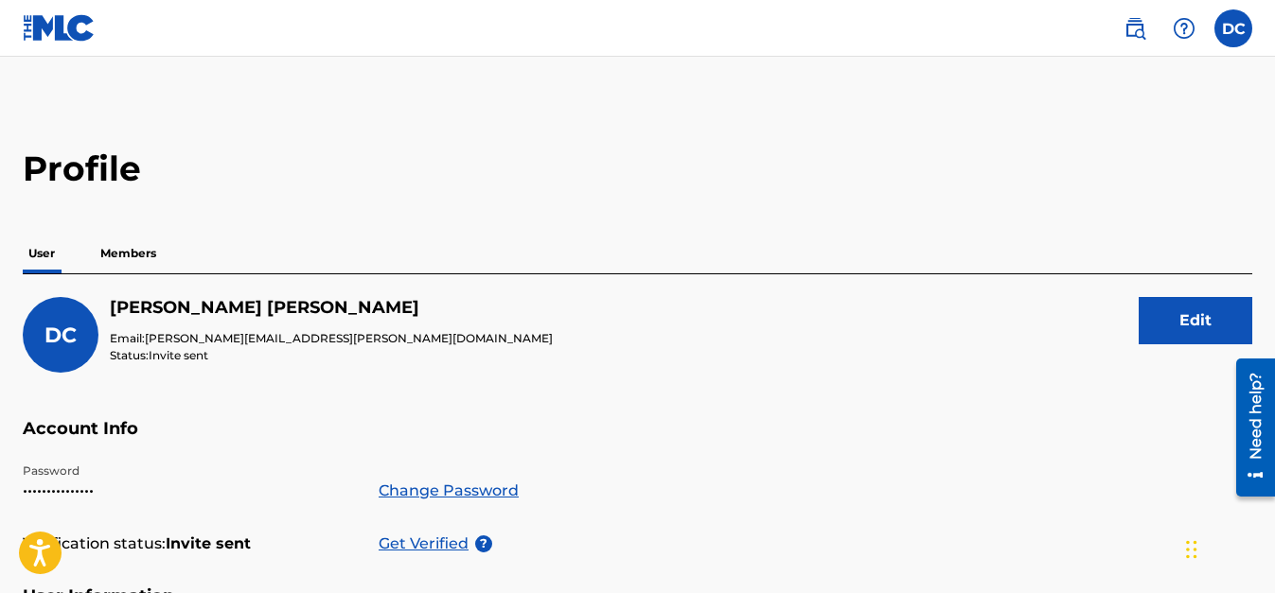
click at [1191, 319] on button "Edit" at bounding box center [1195, 320] width 114 height 47
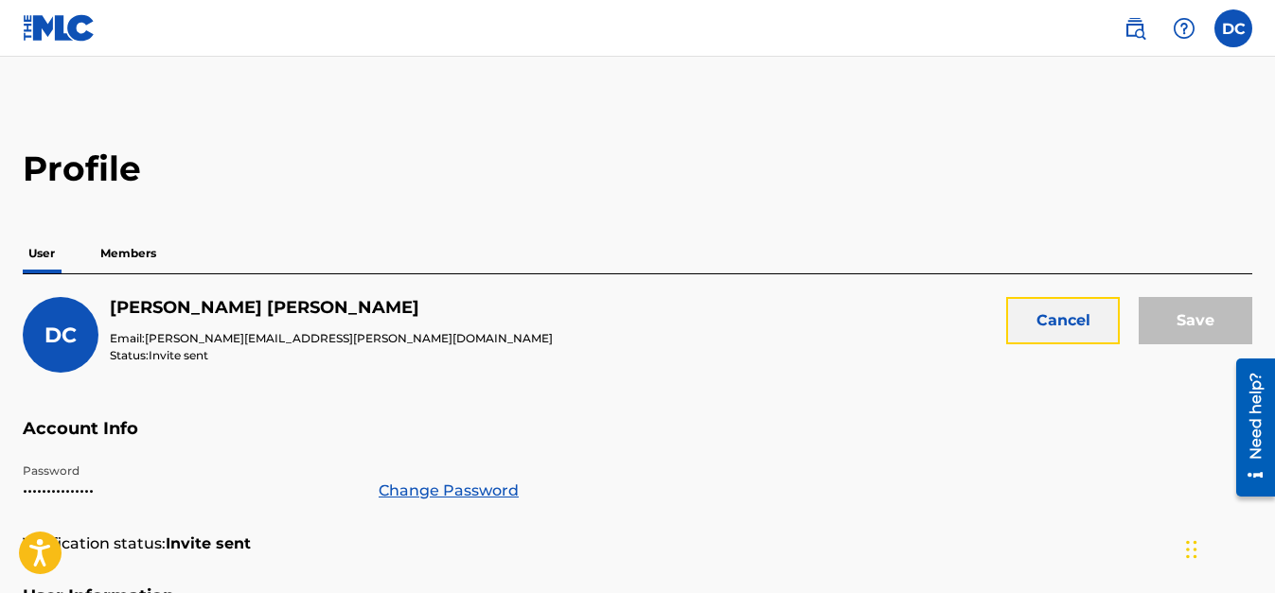
click at [1055, 328] on button "Cancel" at bounding box center [1063, 320] width 114 height 47
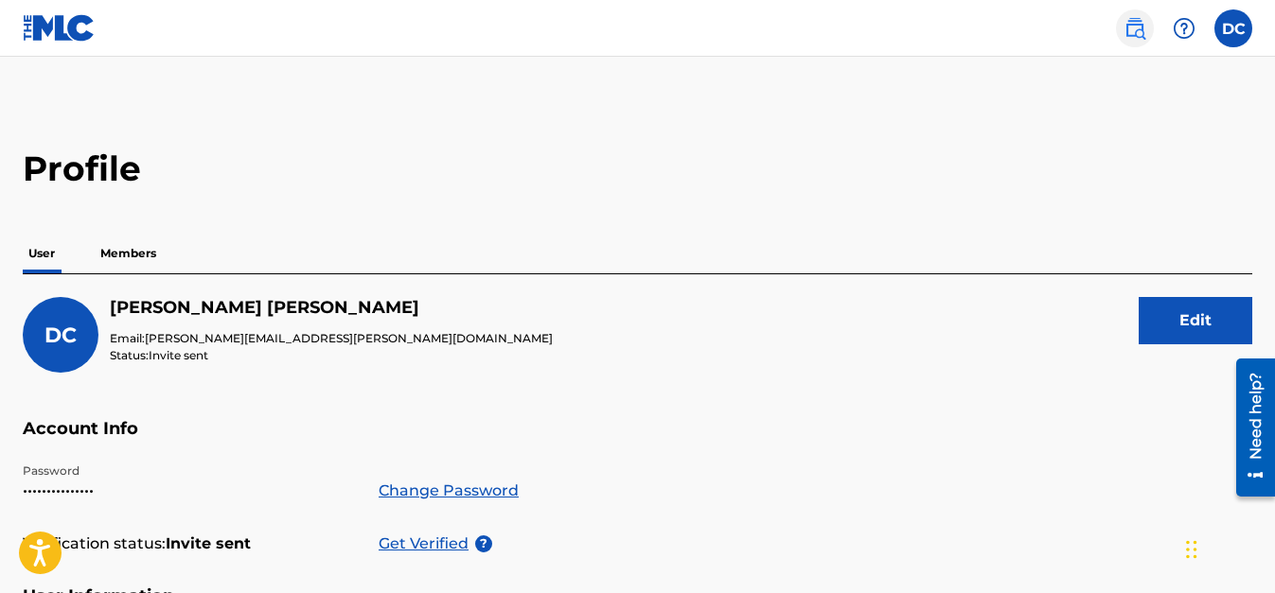
click at [1133, 31] on img at bounding box center [1134, 28] width 23 height 23
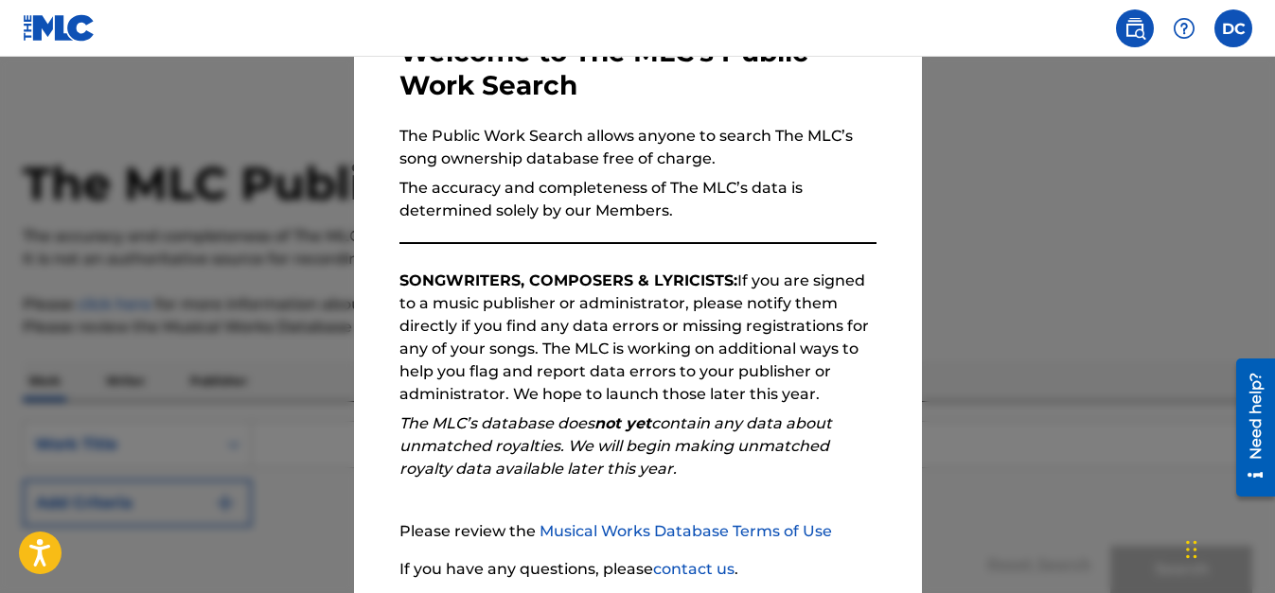
scroll to position [273, 0]
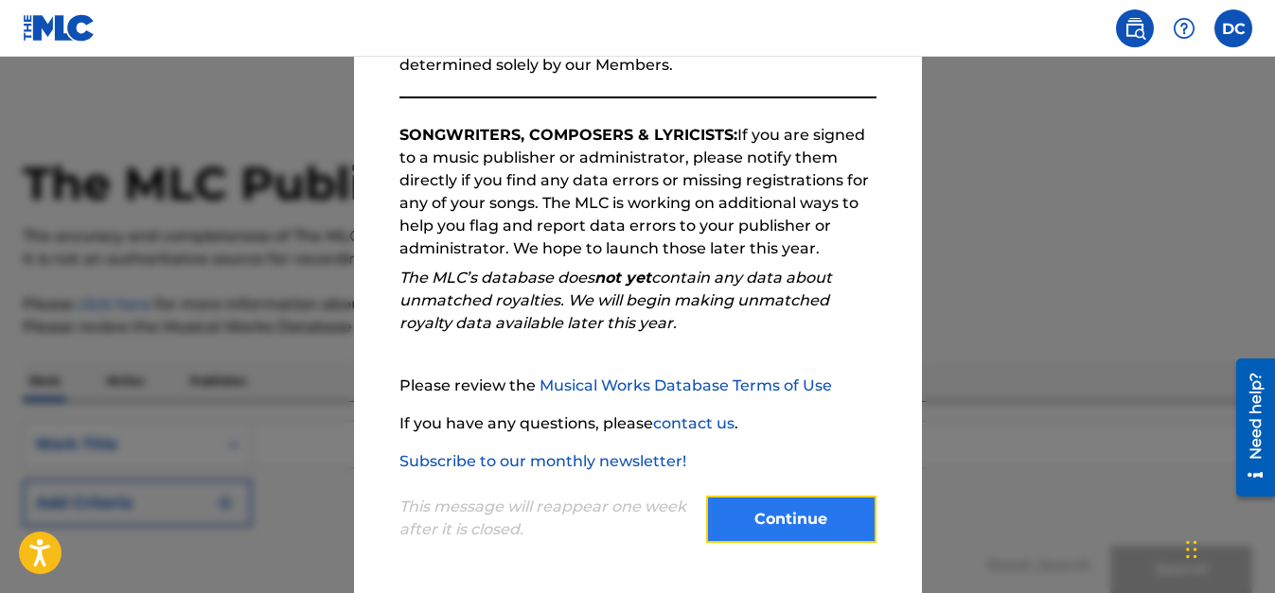
click at [793, 522] on button "Continue" at bounding box center [791, 519] width 170 height 47
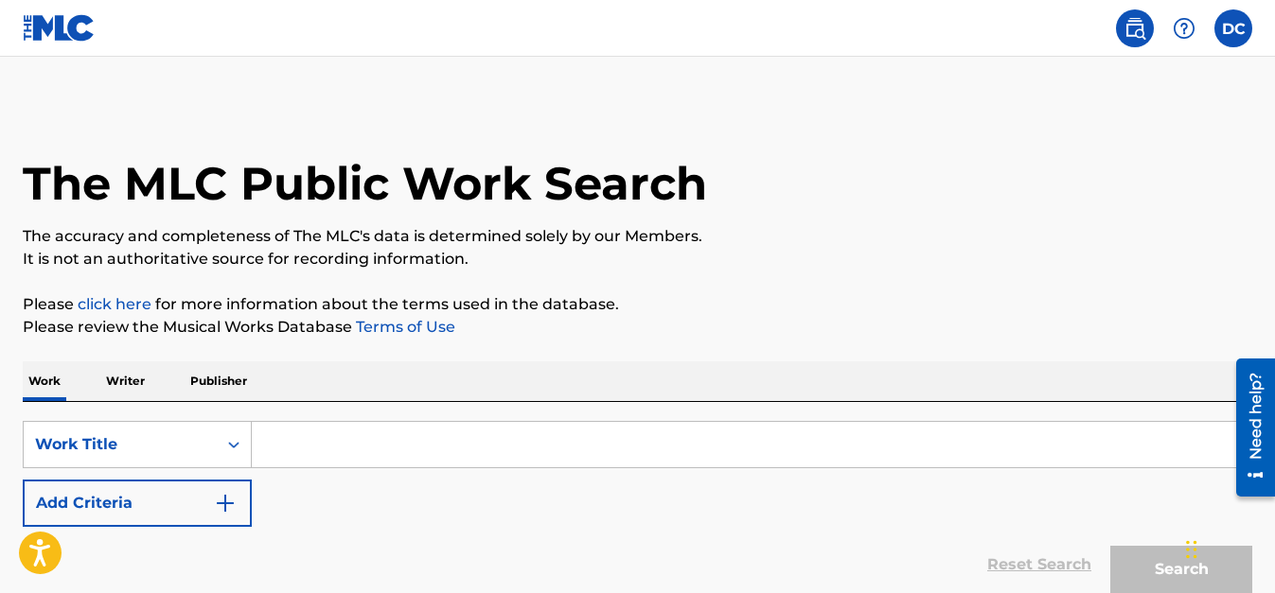
click at [399, 440] on input "Search Form" at bounding box center [751, 444] width 999 height 45
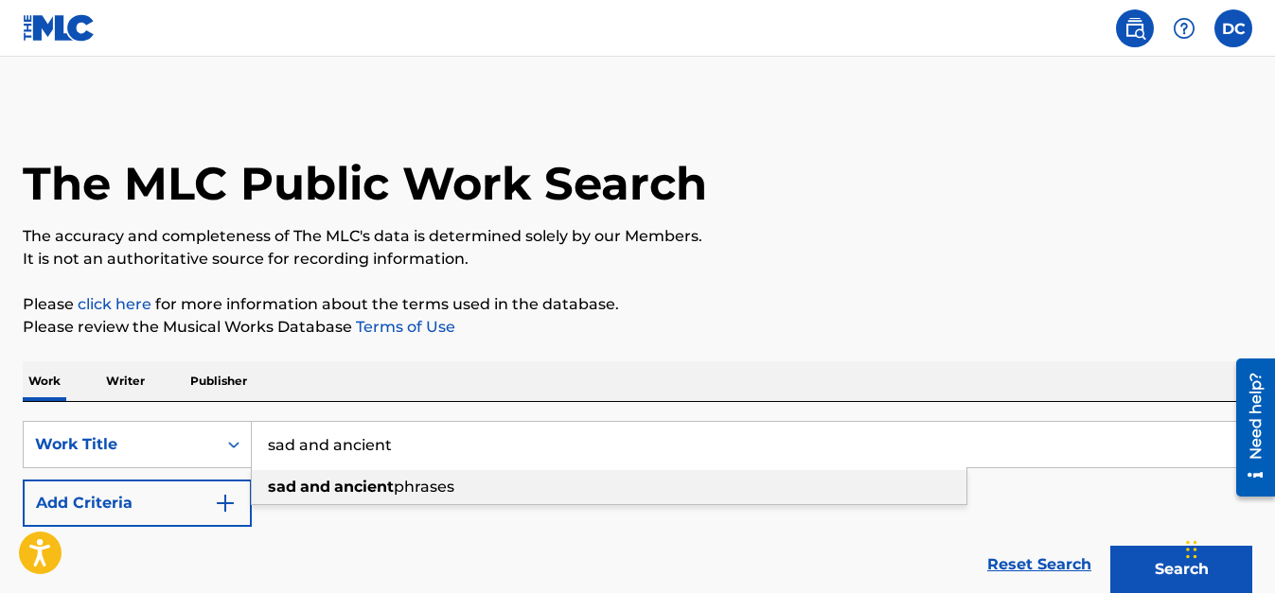
click at [367, 489] on strong "ancient" at bounding box center [364, 487] width 60 height 18
type input "sad and ancient phrases"
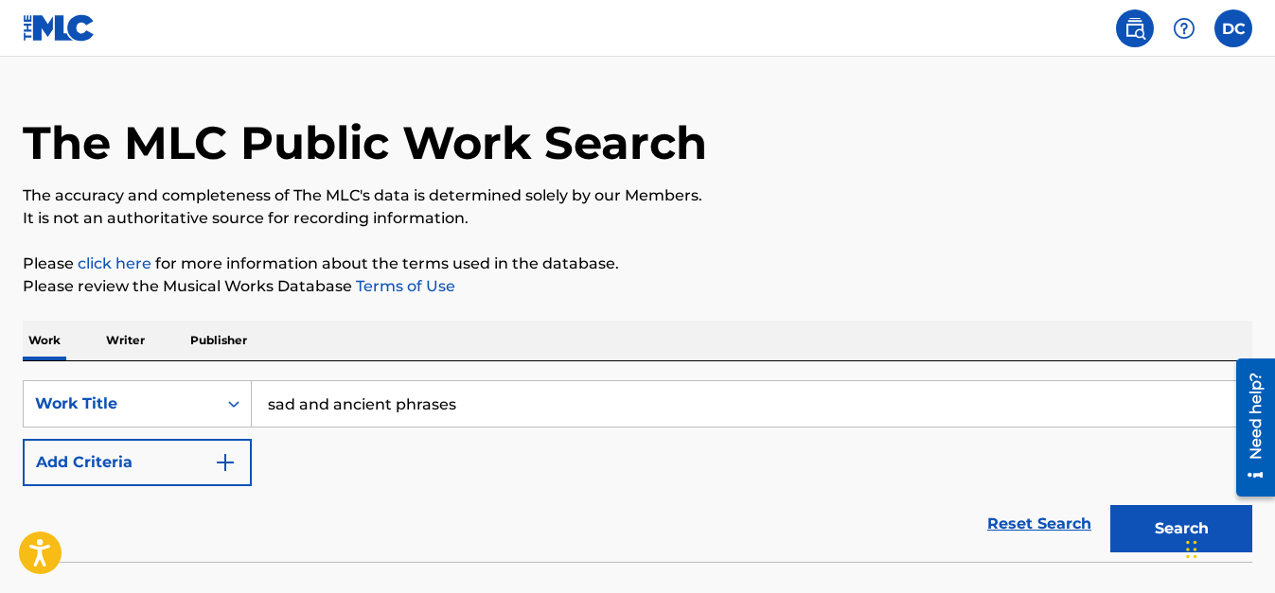
scroll to position [60, 0]
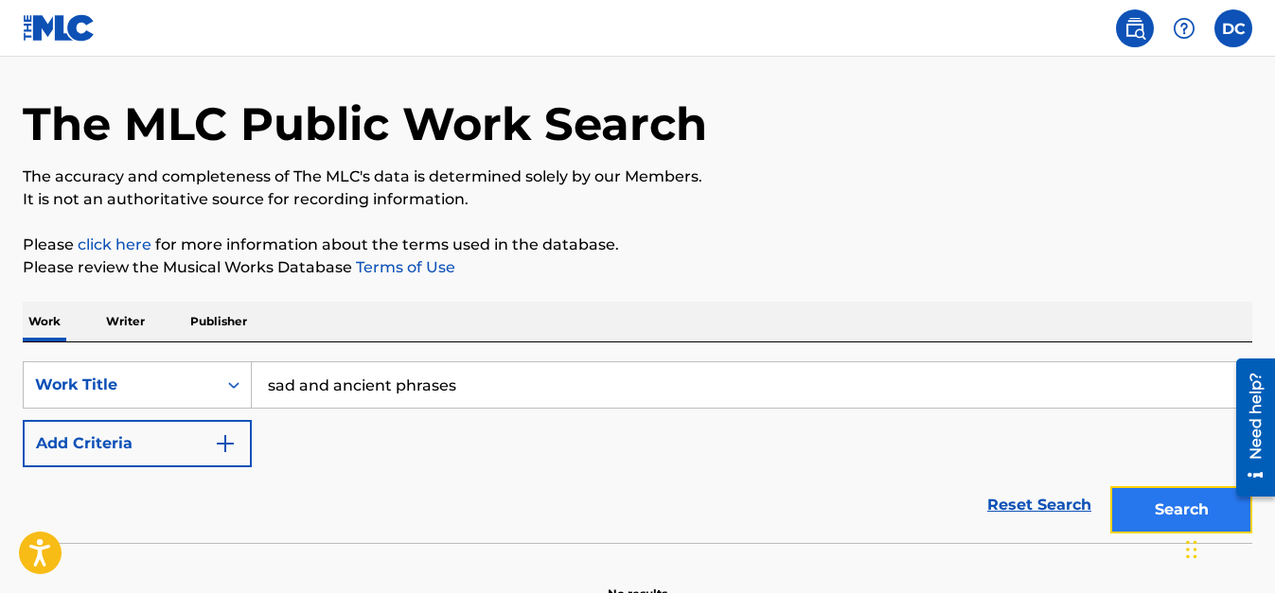
click at [1155, 490] on button "Search" at bounding box center [1181, 509] width 142 height 47
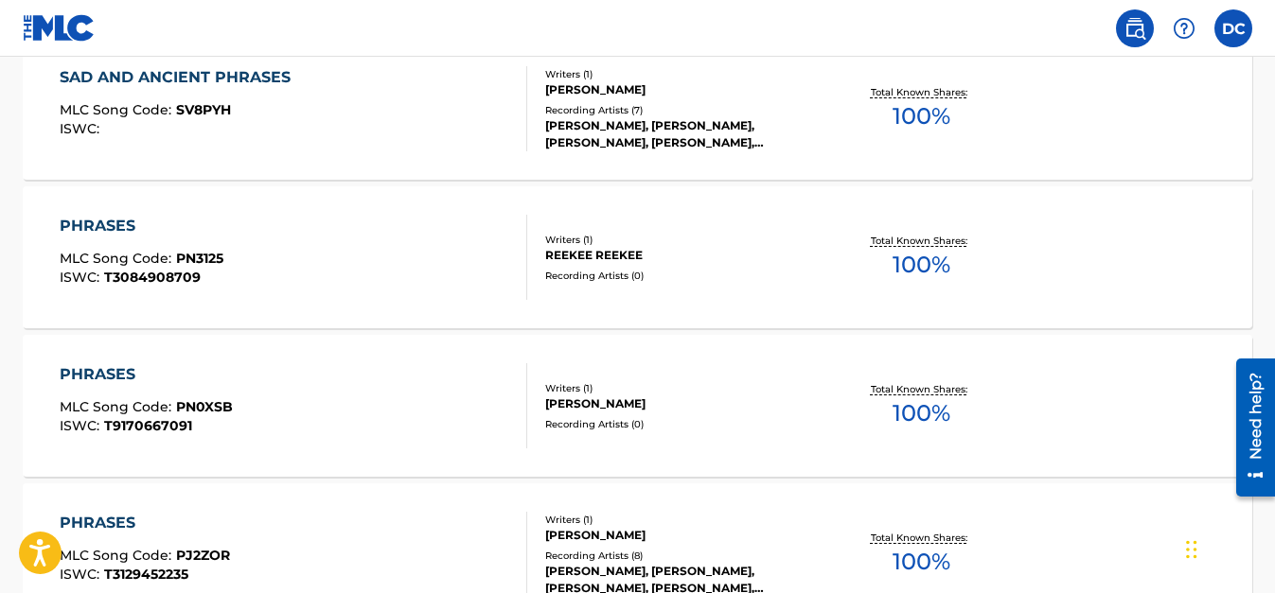
scroll to position [603, 0]
click at [911, 118] on span "100 %" at bounding box center [921, 115] width 58 height 34
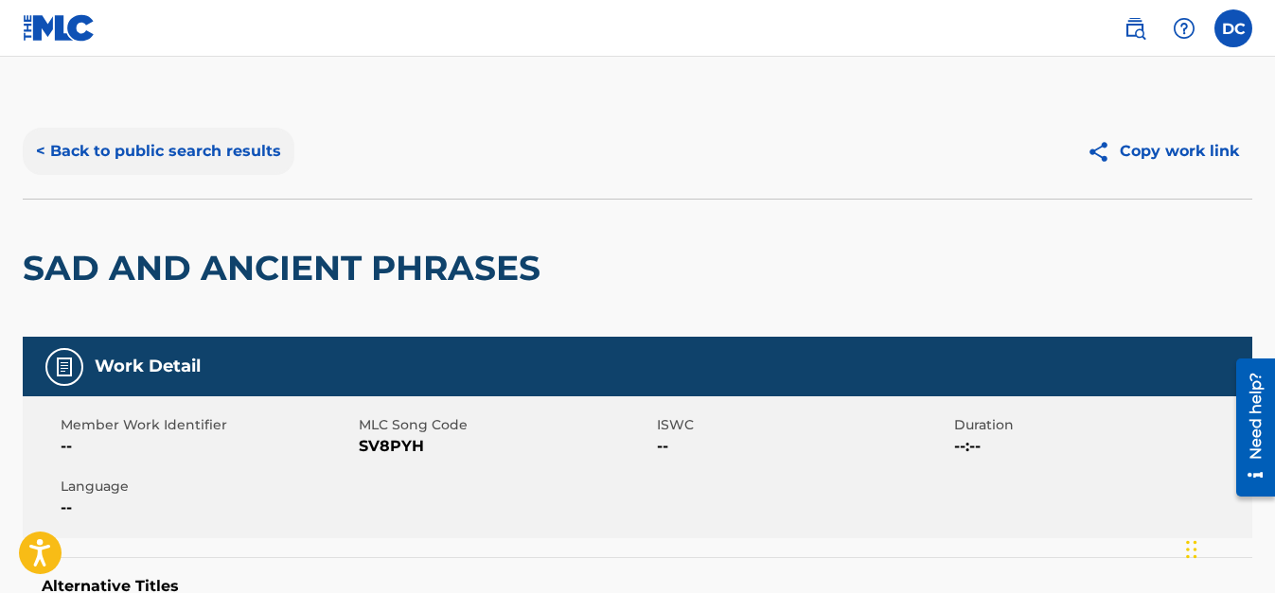
click at [267, 150] on button "< Back to public search results" at bounding box center [159, 151] width 272 height 47
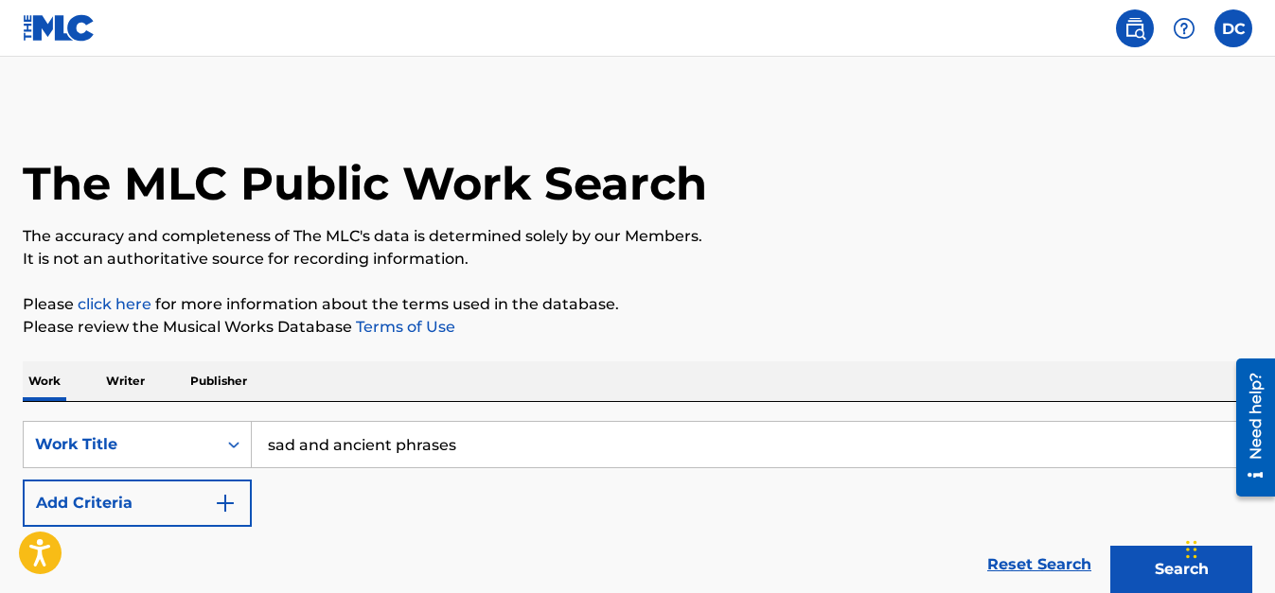
drag, startPoint x: 486, startPoint y: 444, endPoint x: 108, endPoint y: 408, distance: 380.2
click at [252, 422] on input "sad and ancient phrases" at bounding box center [751, 444] width 999 height 45
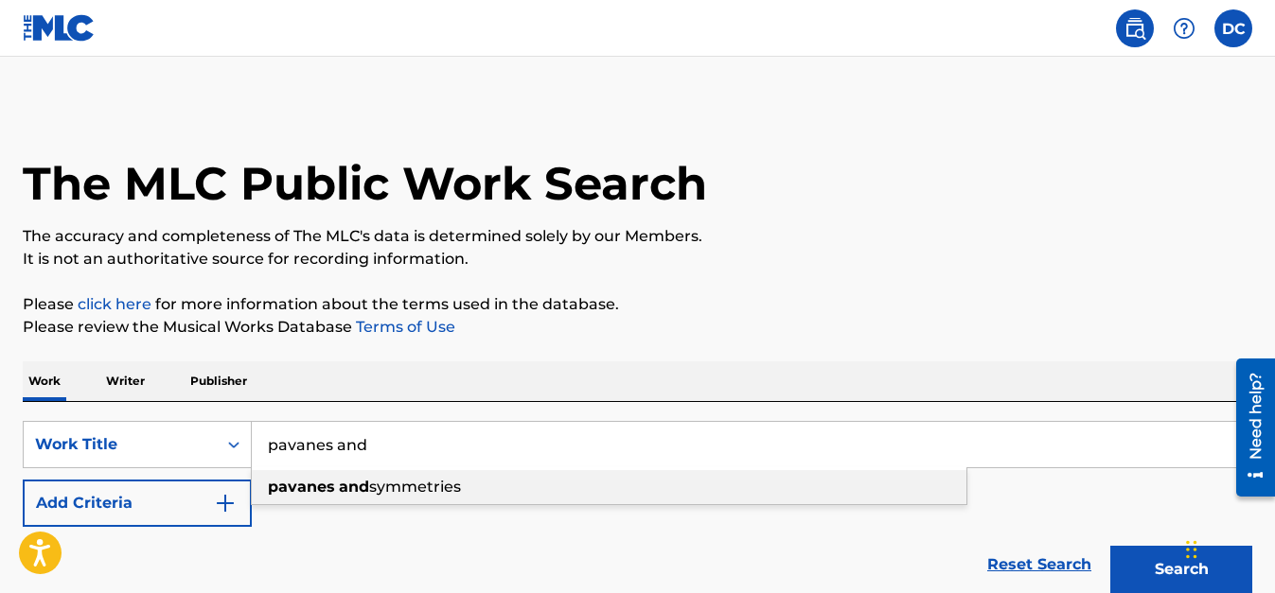
click at [512, 486] on div "pavanes and symmetries" at bounding box center [609, 487] width 714 height 34
type input "pavanes and symmetries"
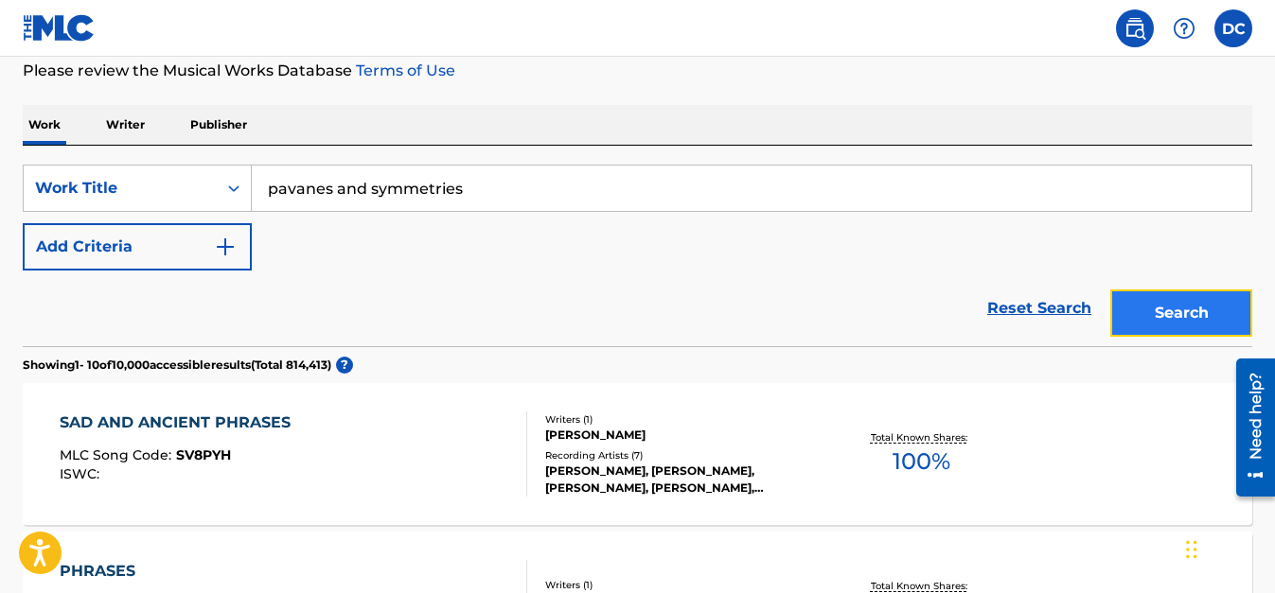
click at [1174, 308] on button "Search" at bounding box center [1181, 313] width 142 height 47
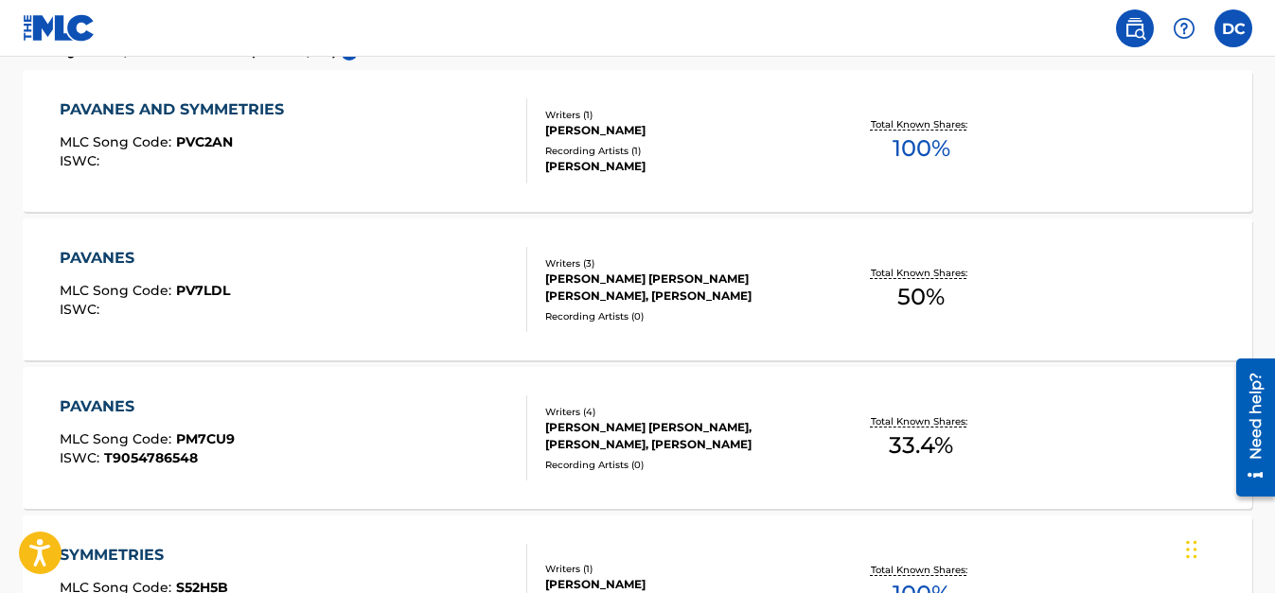
scroll to position [571, 0]
click at [260, 109] on div "PAVANES AND SYMMETRIES" at bounding box center [177, 108] width 234 height 23
